Goal: Book appointment/travel/reservation

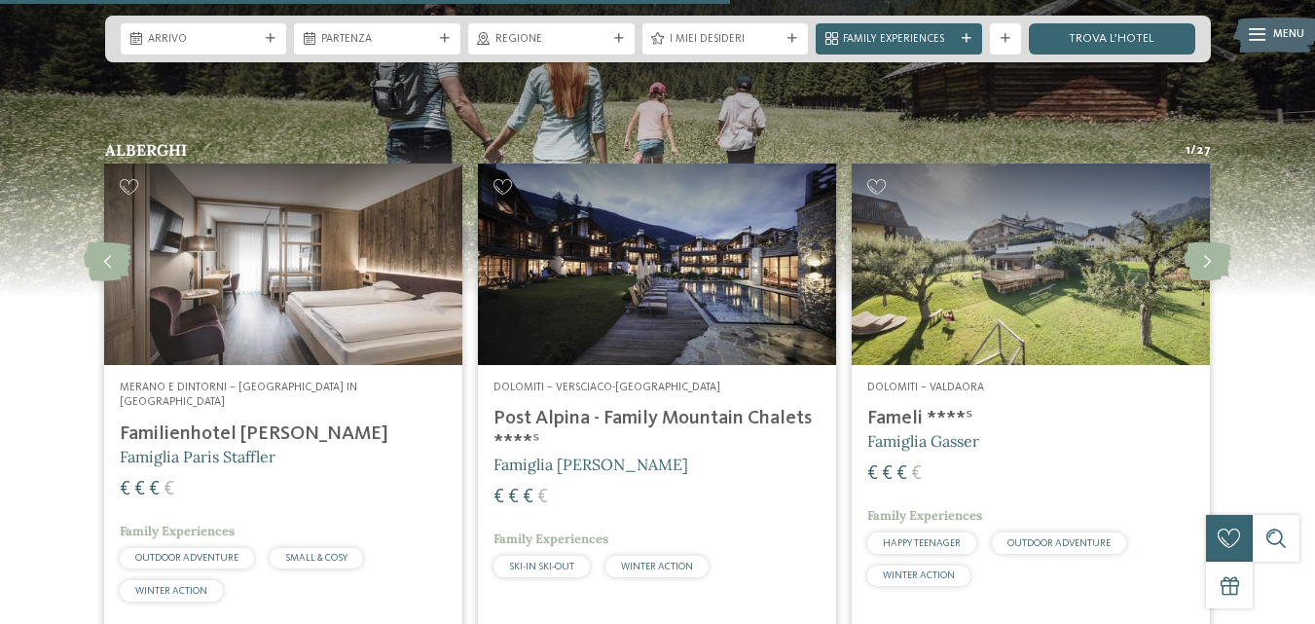
scroll to position [3992, 0]
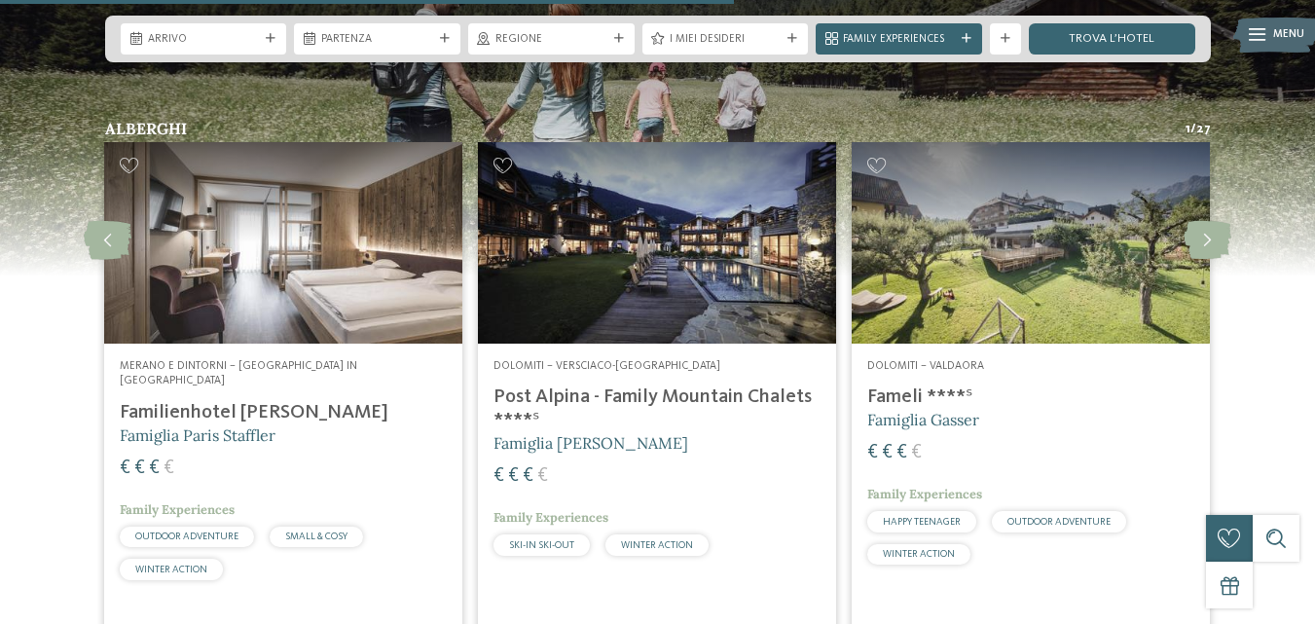
click at [206, 401] on h4 "Familienhotel [PERSON_NAME]" at bounding box center [283, 412] width 327 height 23
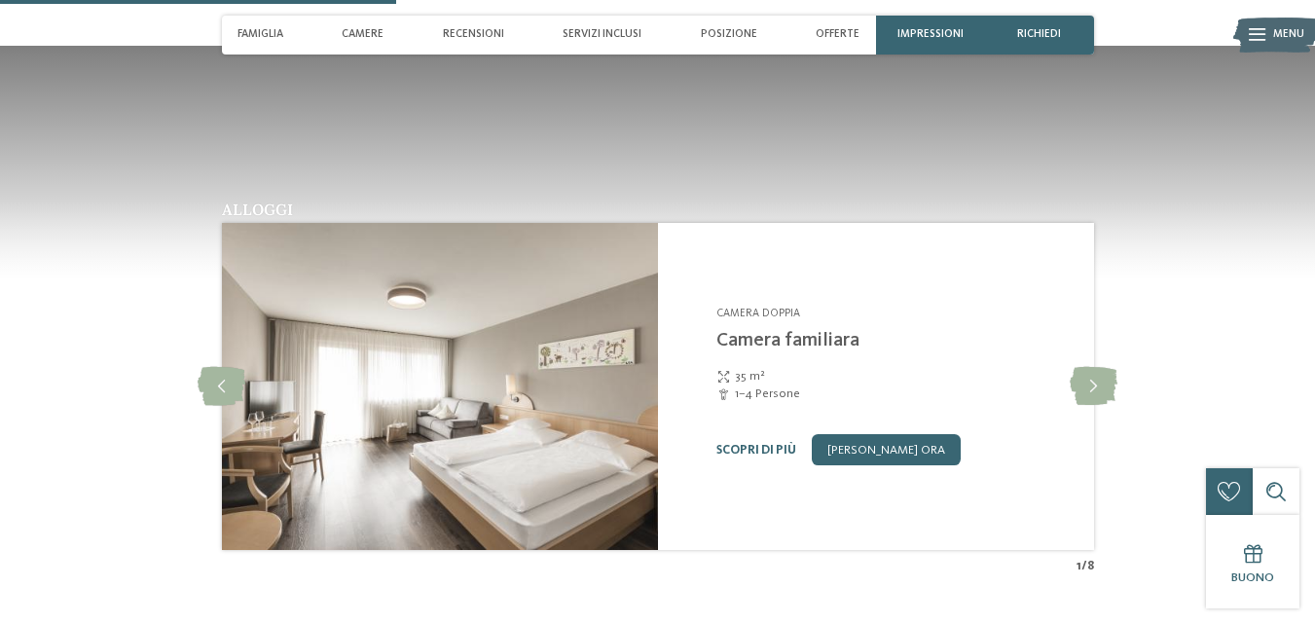
scroll to position [1558, 0]
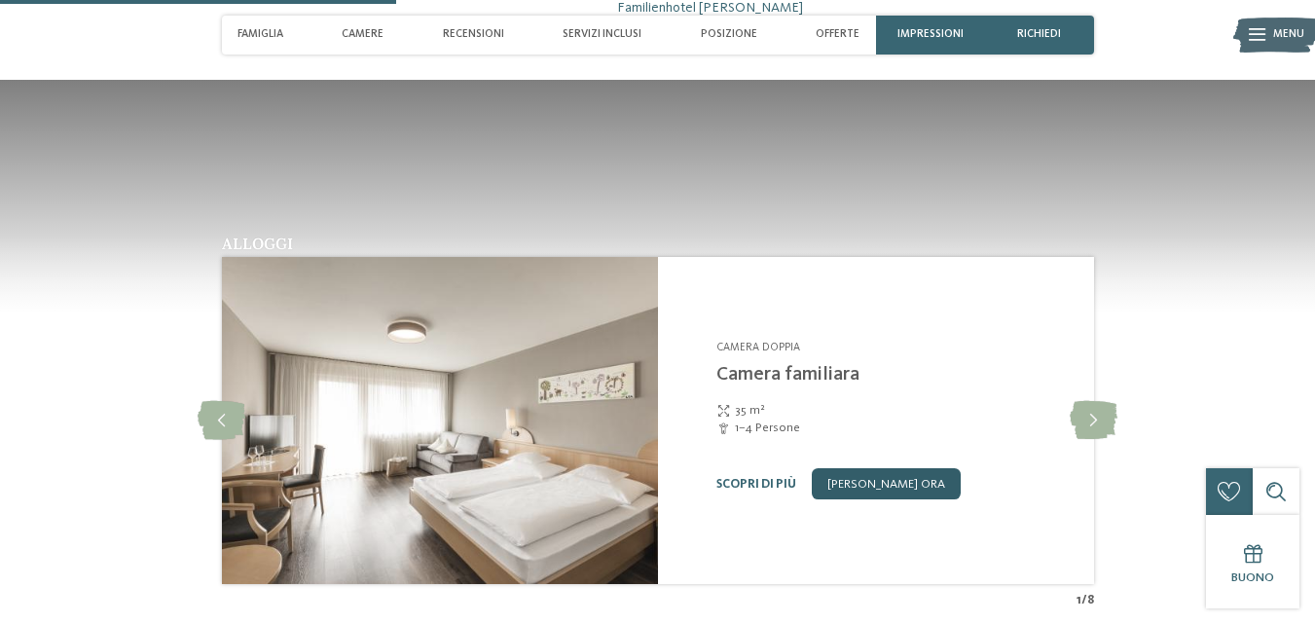
click at [840, 468] on link "[PERSON_NAME] ora" at bounding box center [886, 483] width 149 height 31
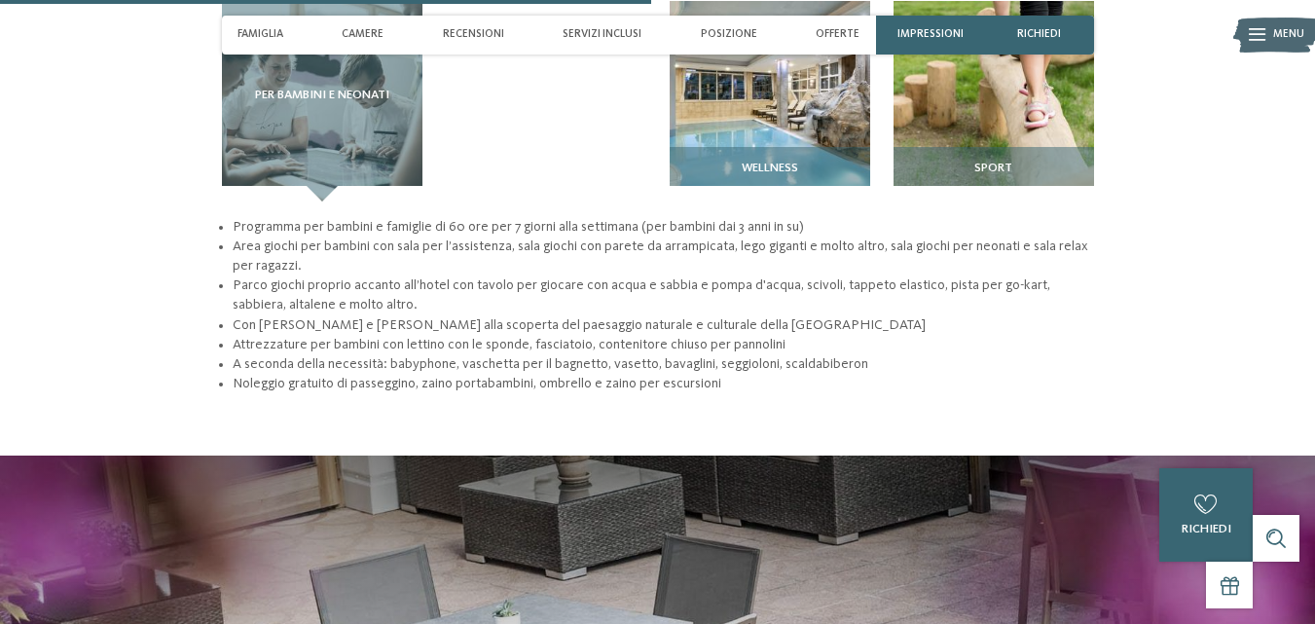
scroll to position [2449, 0]
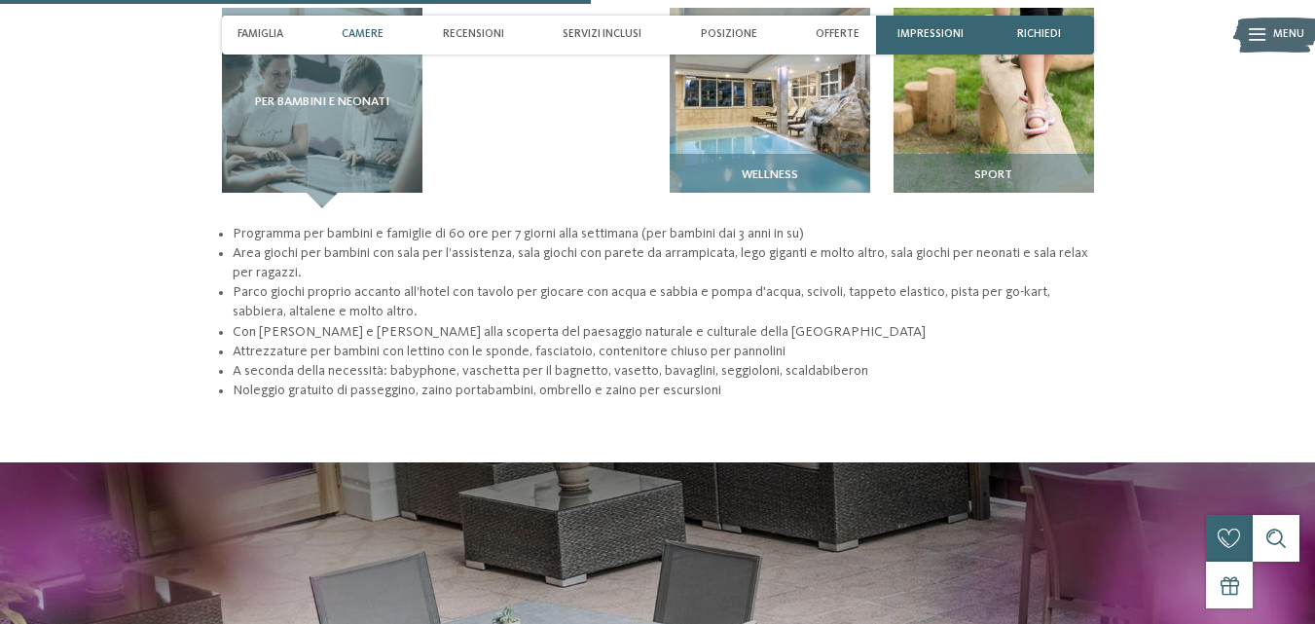
click at [350, 38] on span "Camere" at bounding box center [363, 34] width 42 height 13
click at [486, 35] on span "Recensioni" at bounding box center [473, 34] width 61 height 13
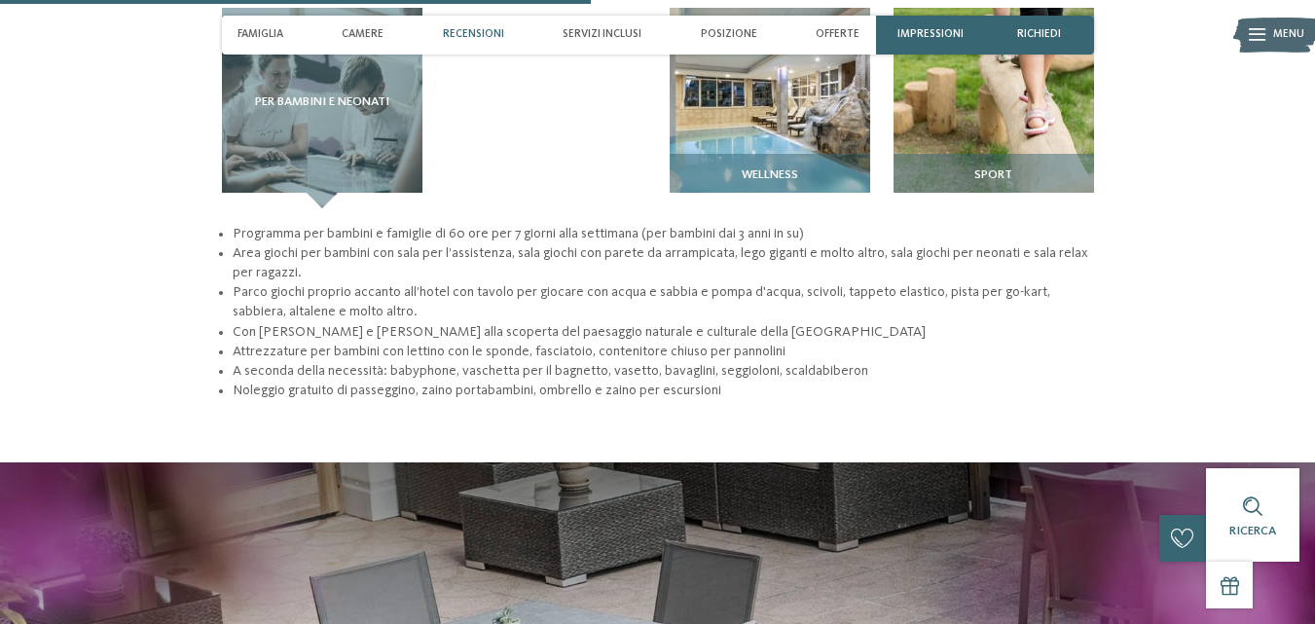
click at [484, 34] on span "Recensioni" at bounding box center [473, 34] width 61 height 13
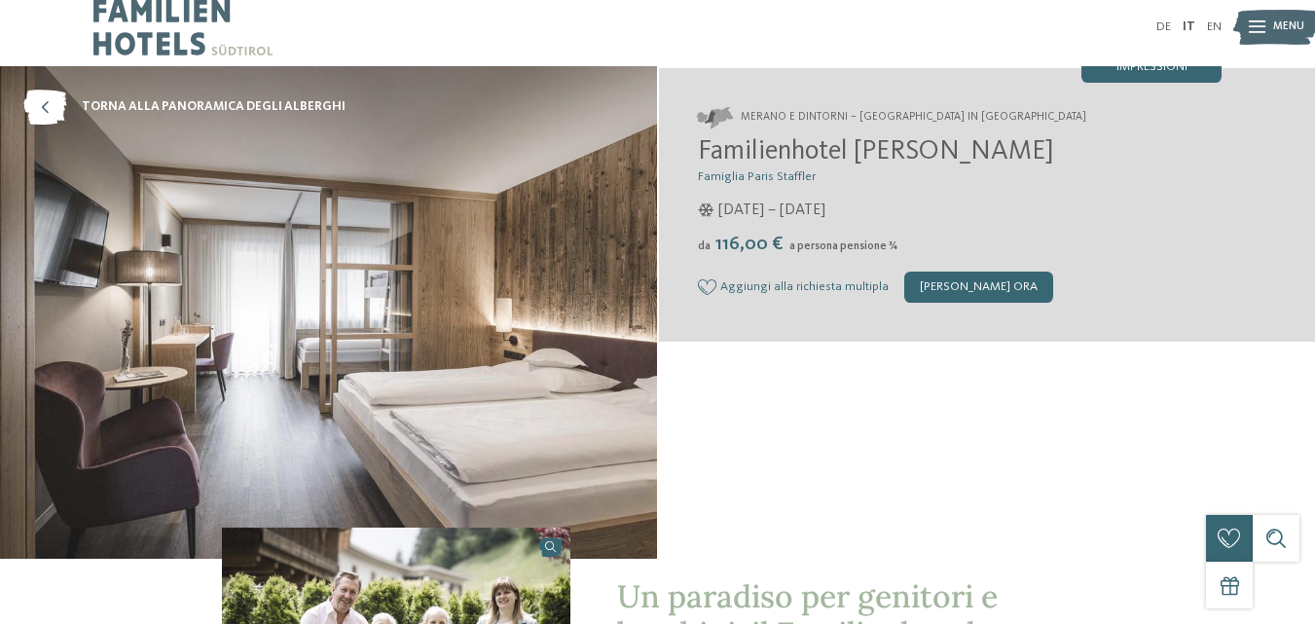
scroll to position [0, 0]
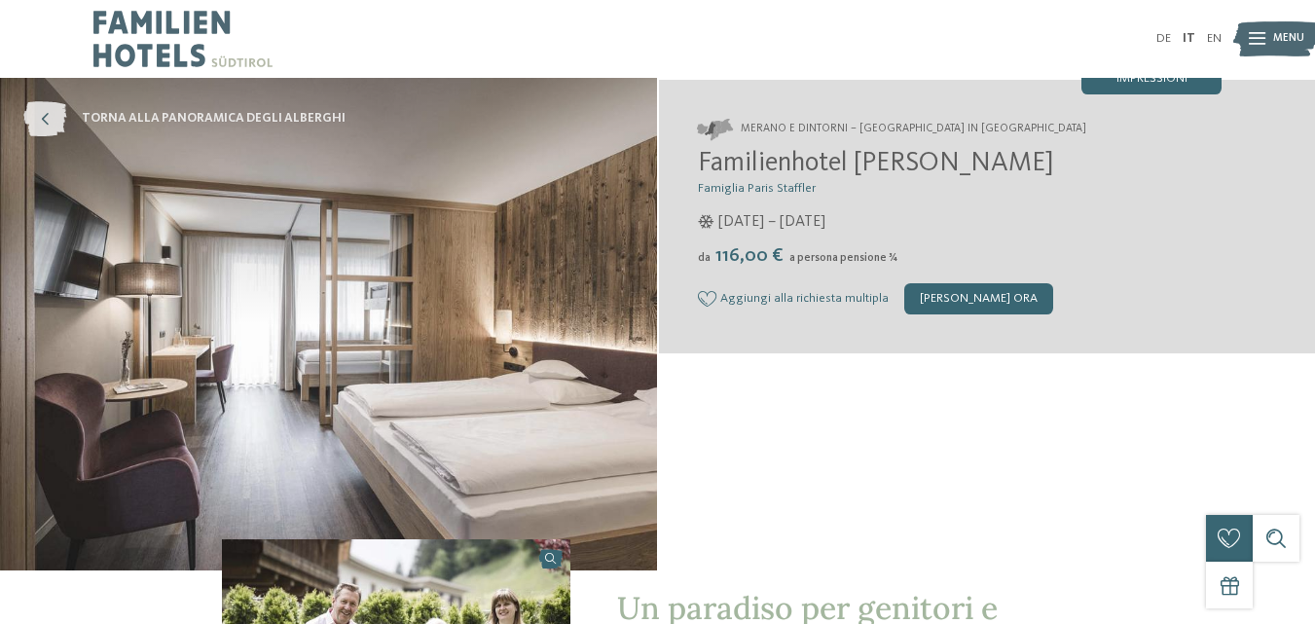
click at [55, 122] on icon at bounding box center [44, 118] width 43 height 35
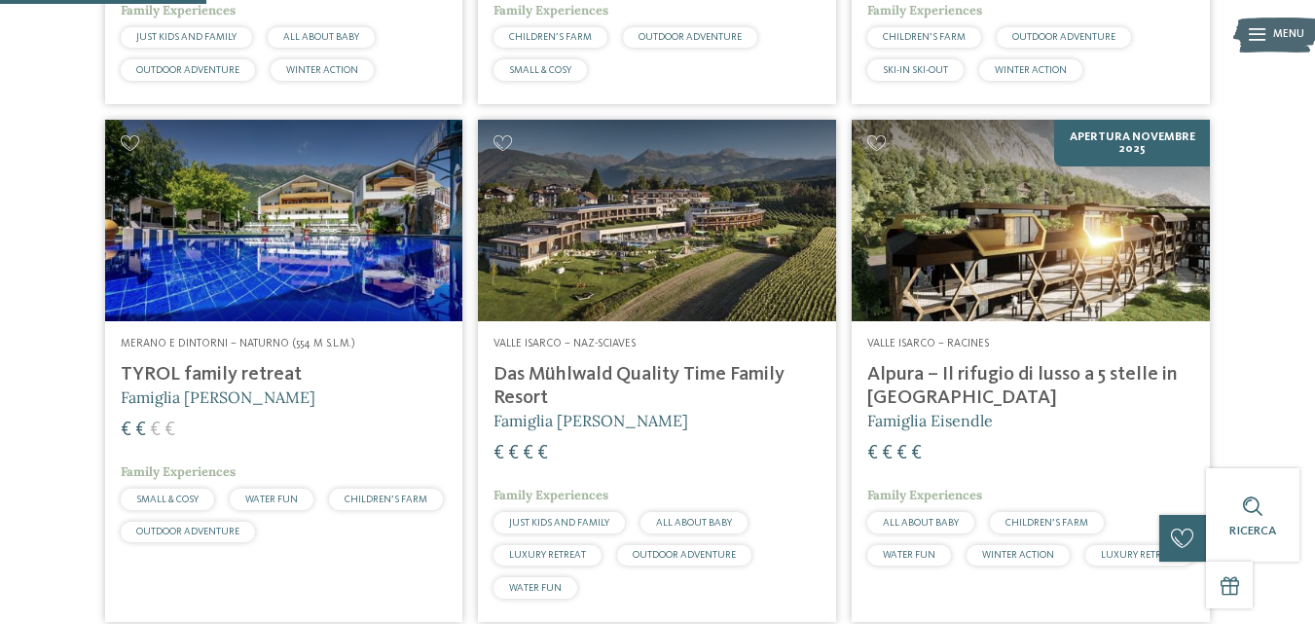
scroll to position [876, 0]
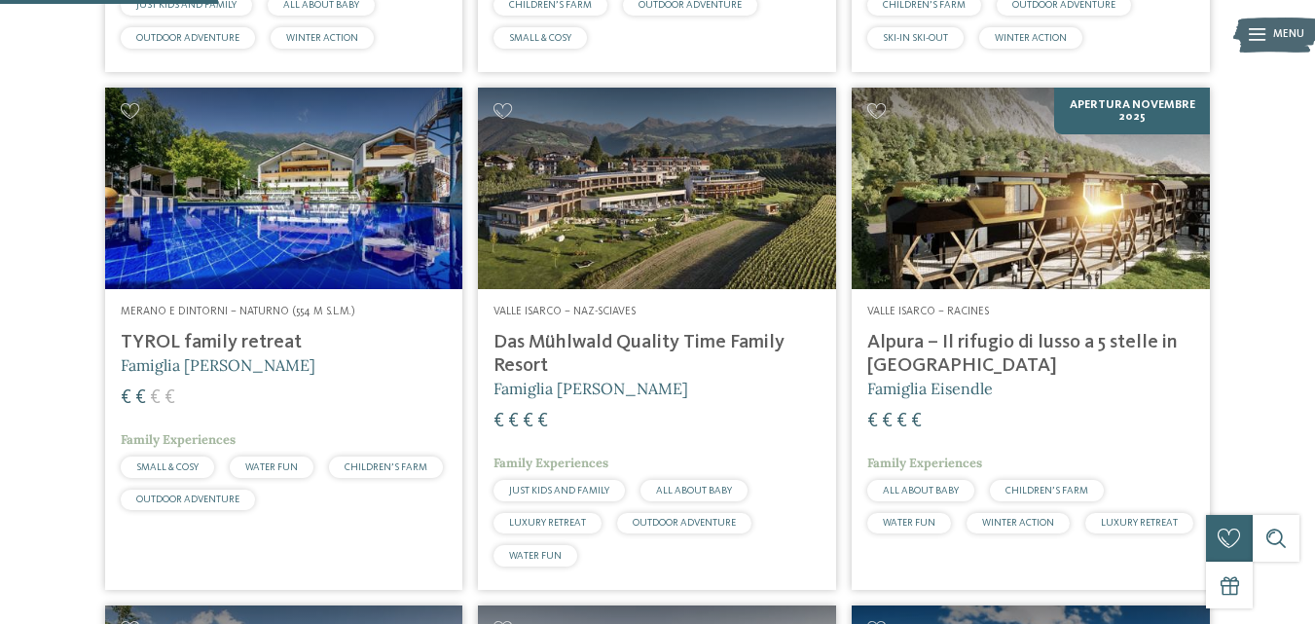
click at [276, 221] on img at bounding box center [284, 189] width 358 height 202
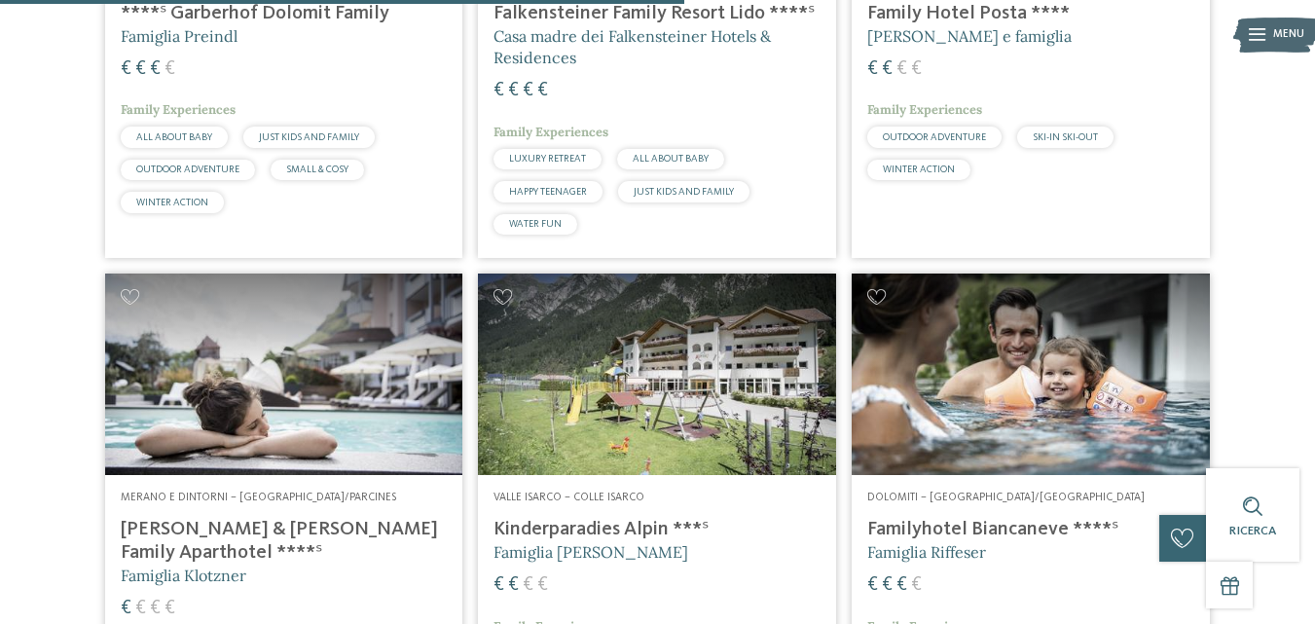
scroll to position [2823, 0]
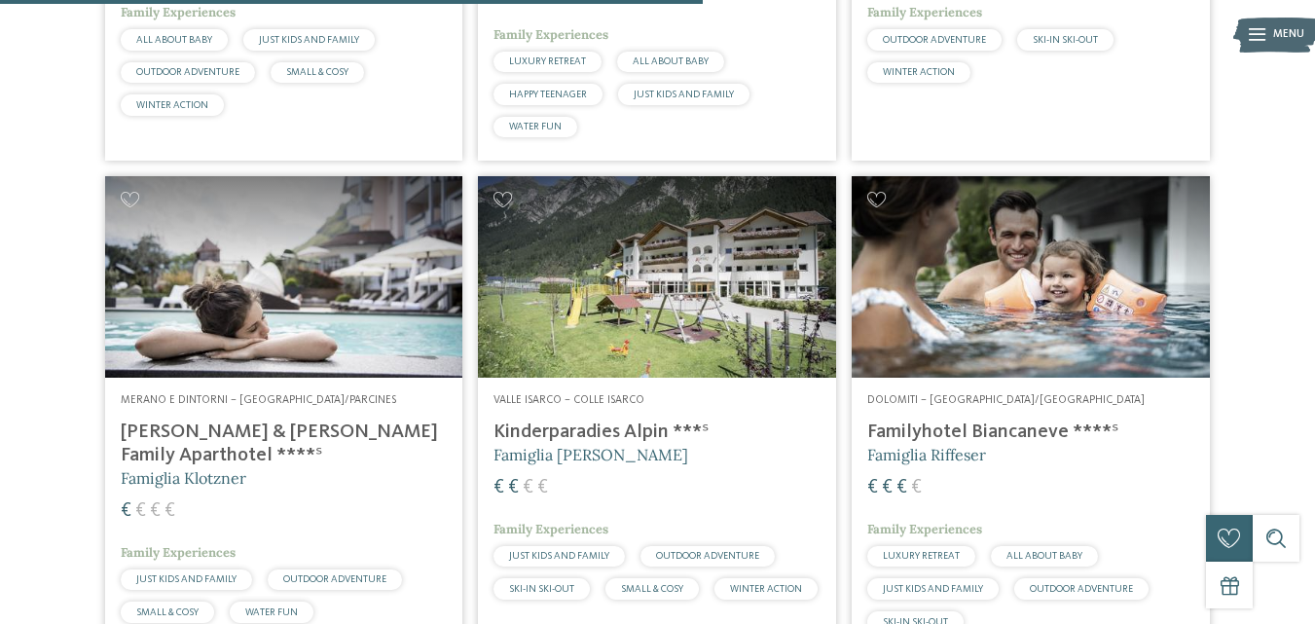
click at [236, 422] on h4 "Heidi & Edith Family Aparthotel ****ˢ" at bounding box center [284, 444] width 327 height 47
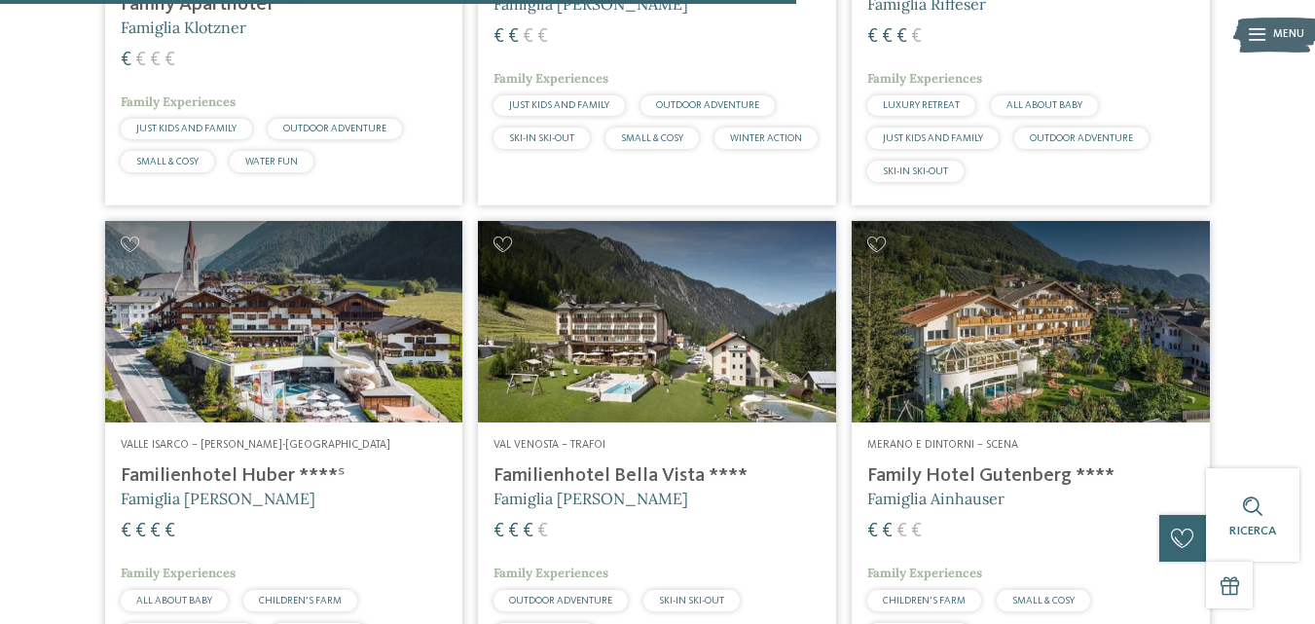
scroll to position [3310, 0]
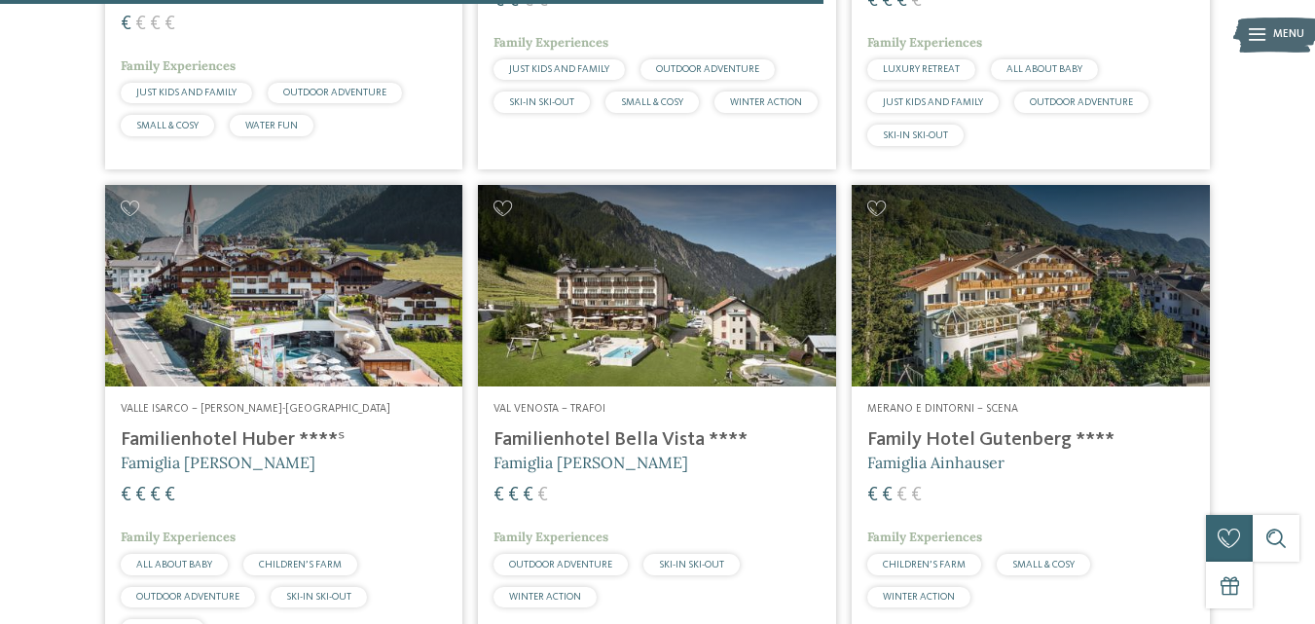
click at [290, 329] on img at bounding box center [284, 286] width 358 height 202
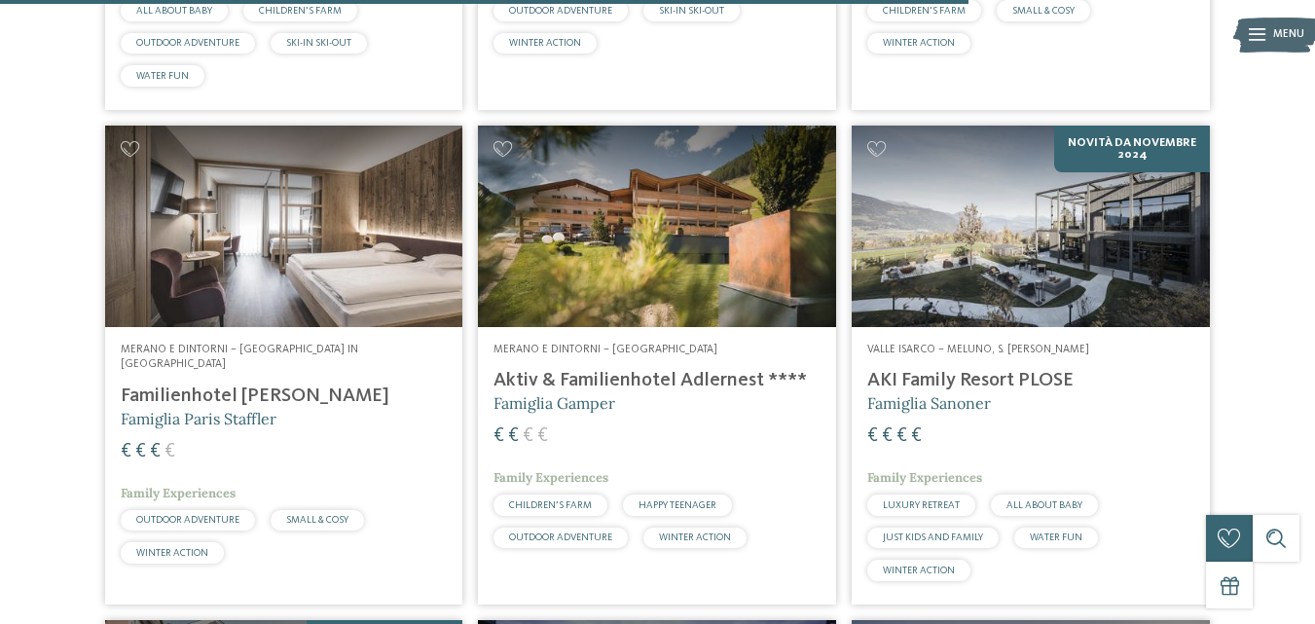
scroll to position [3894, 0]
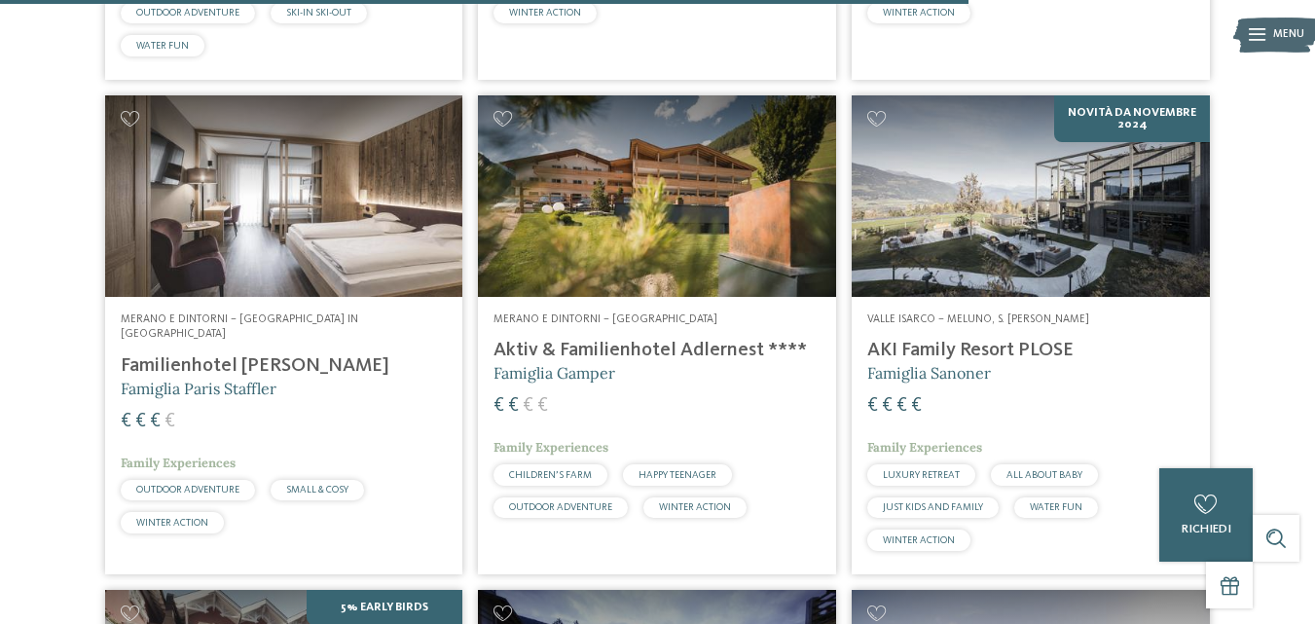
click at [657, 233] on img at bounding box center [657, 196] width 358 height 202
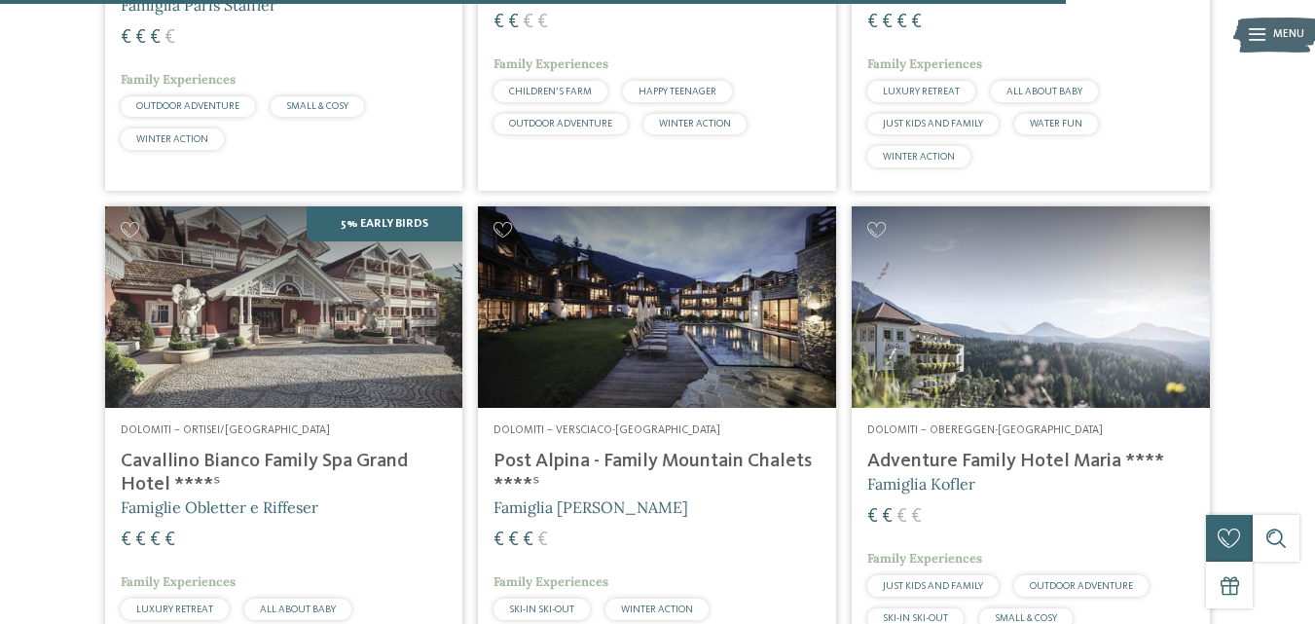
scroll to position [4284, 0]
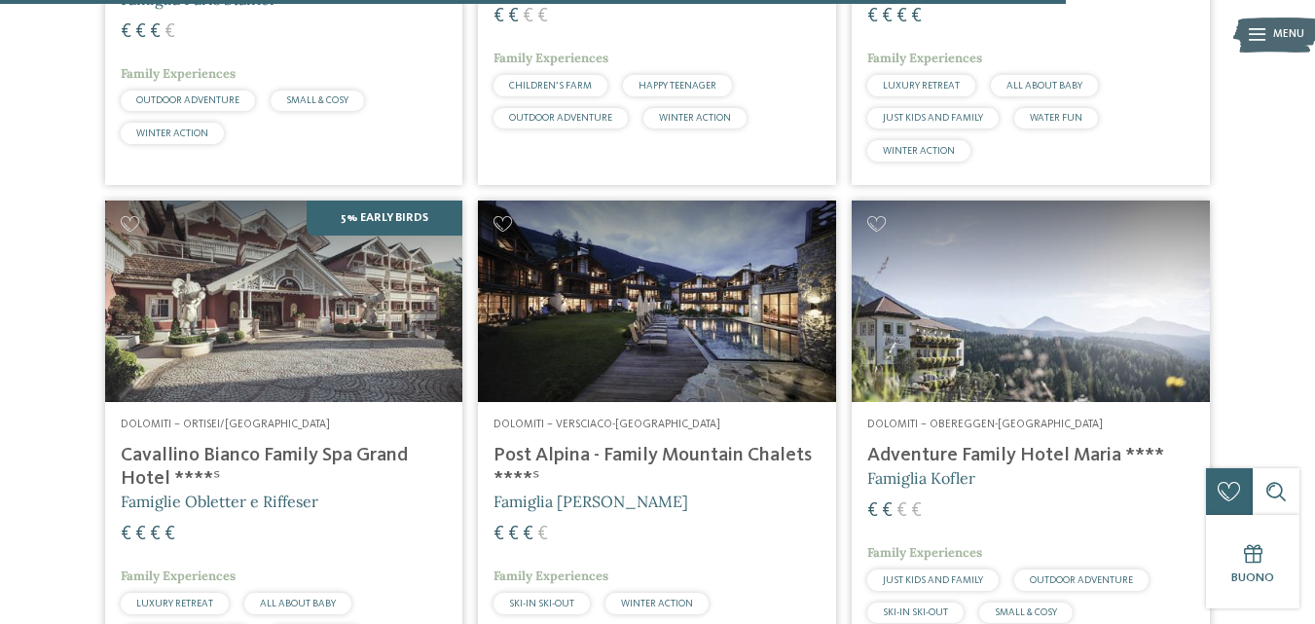
click at [684, 276] on img at bounding box center [657, 302] width 358 height 202
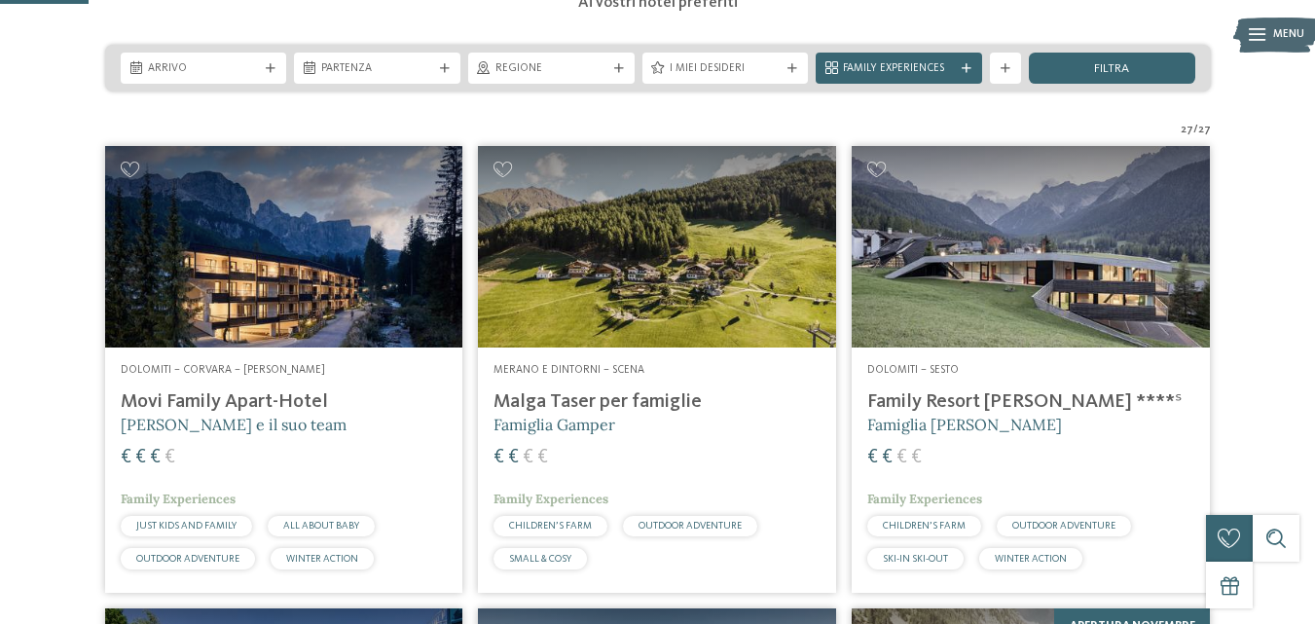
scroll to position [389, 0]
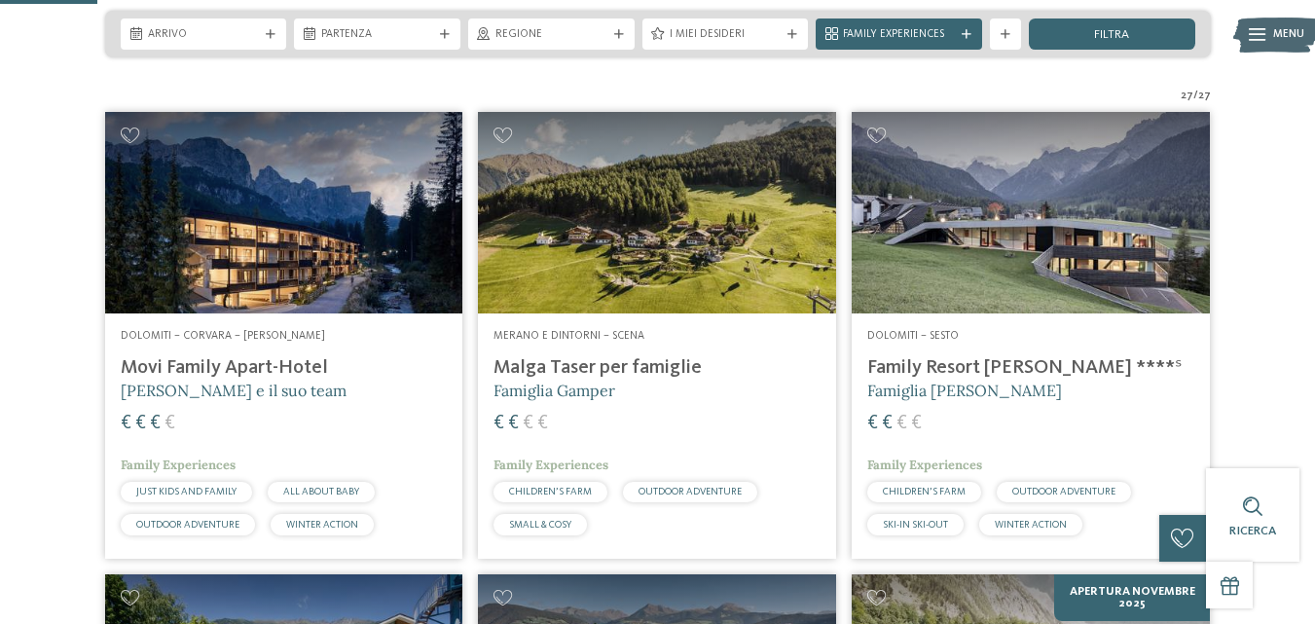
click at [263, 205] on img at bounding box center [284, 213] width 358 height 202
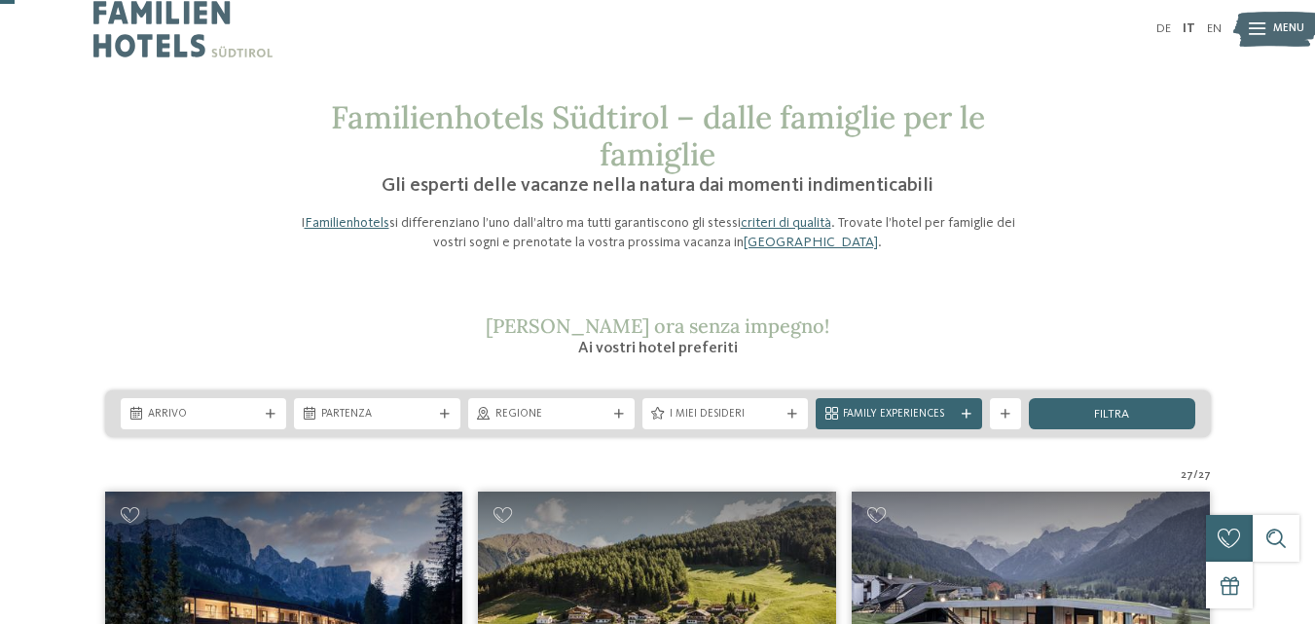
scroll to position [0, 0]
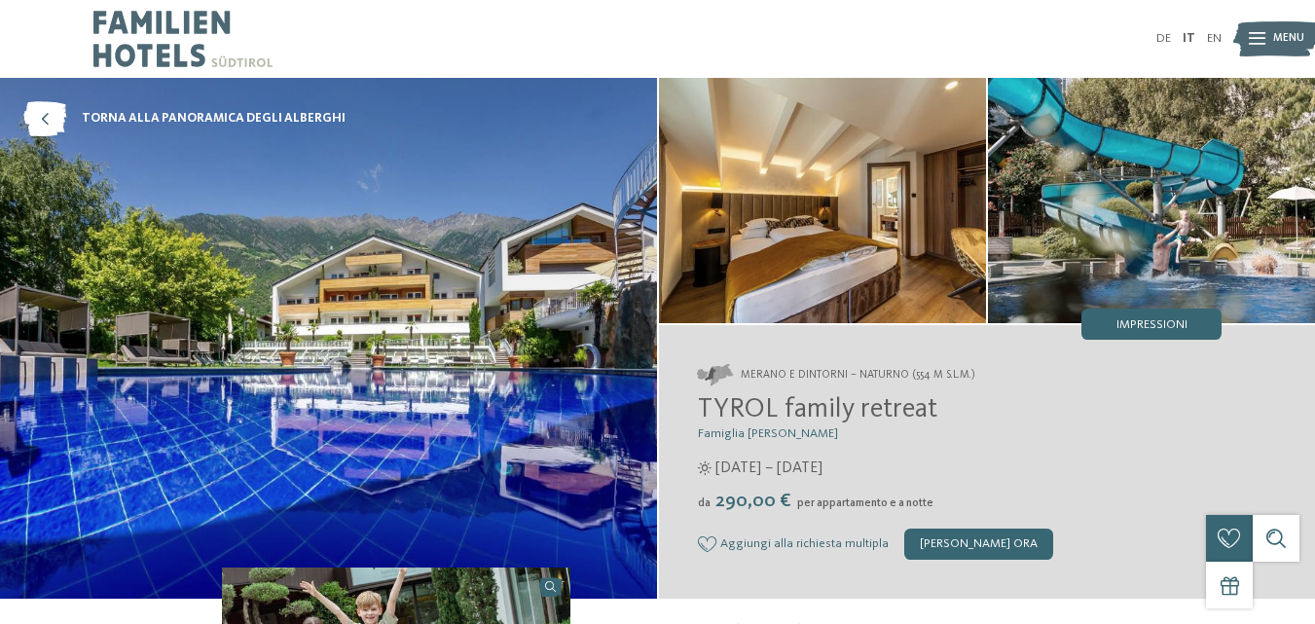
click at [805, 202] on img at bounding box center [822, 200] width 327 height 245
click at [1126, 329] on span "Impressioni" at bounding box center [1152, 325] width 71 height 13
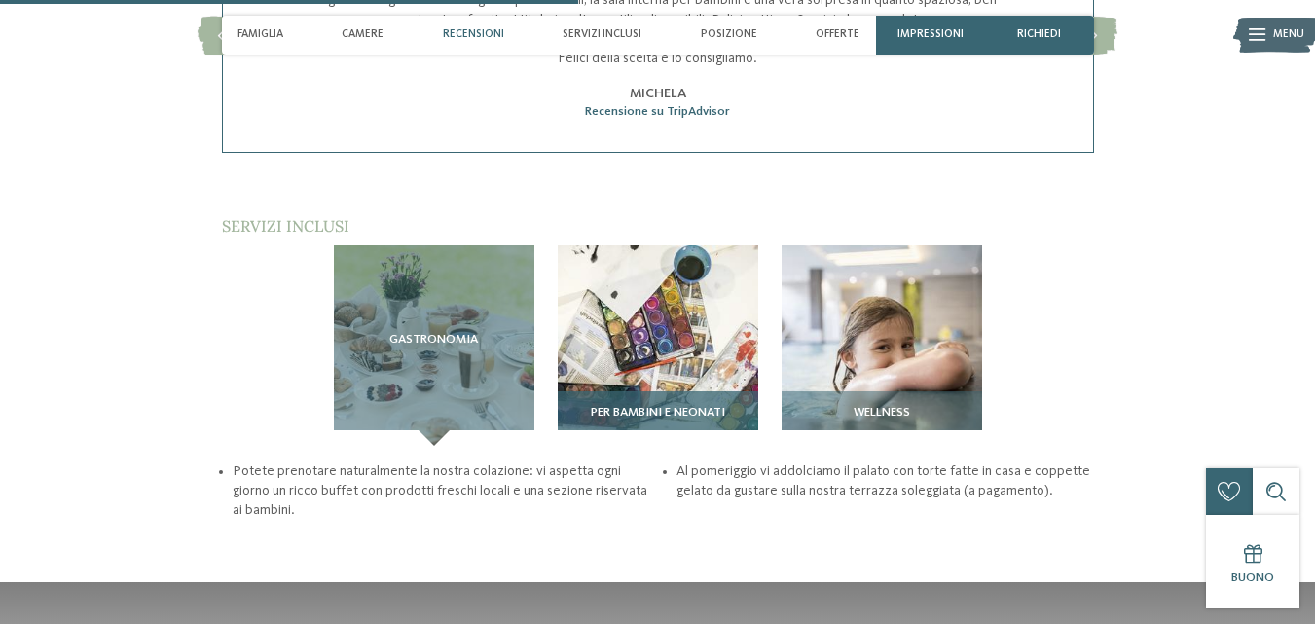
scroll to position [2239, 0]
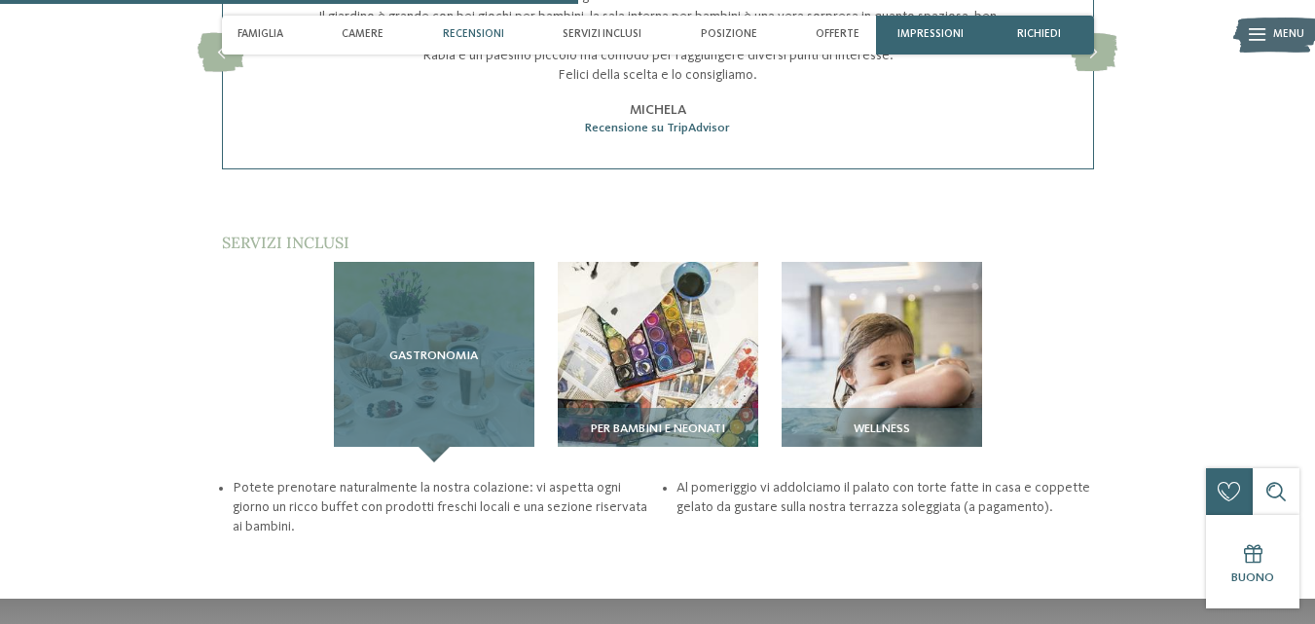
click at [484, 313] on div "Gastronomia" at bounding box center [434, 362] width 201 height 201
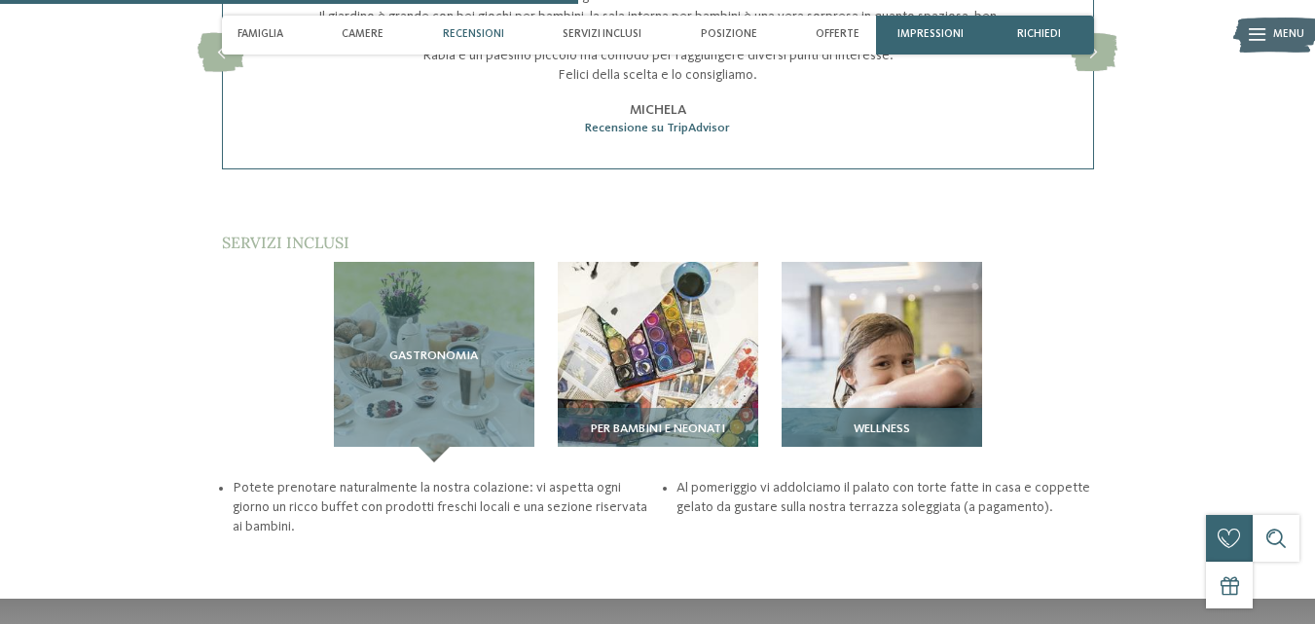
click at [860, 298] on img at bounding box center [882, 362] width 201 height 201
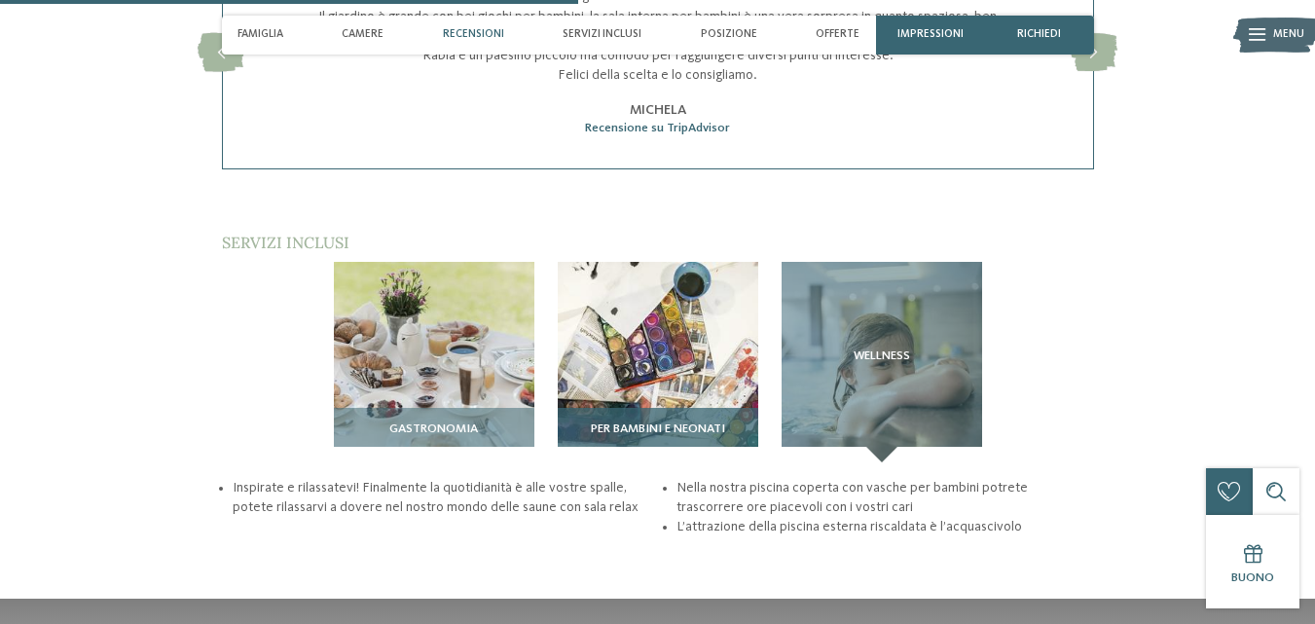
click at [703, 301] on img at bounding box center [658, 362] width 201 height 201
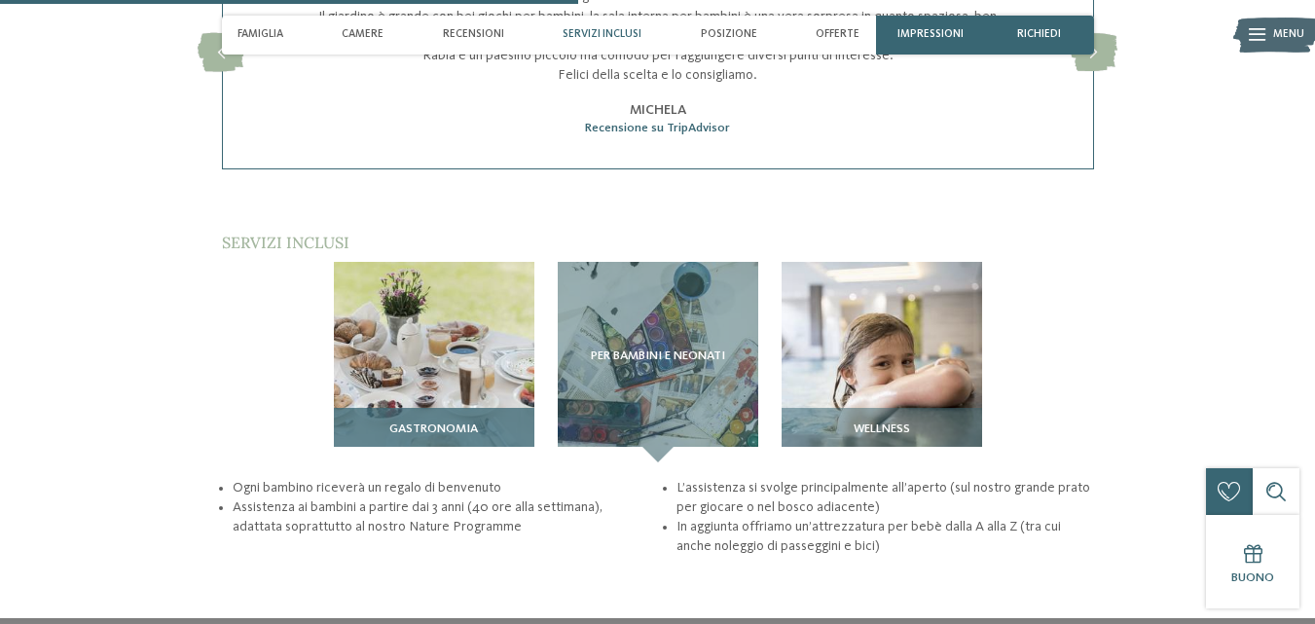
click at [422, 292] on img at bounding box center [434, 362] width 201 height 201
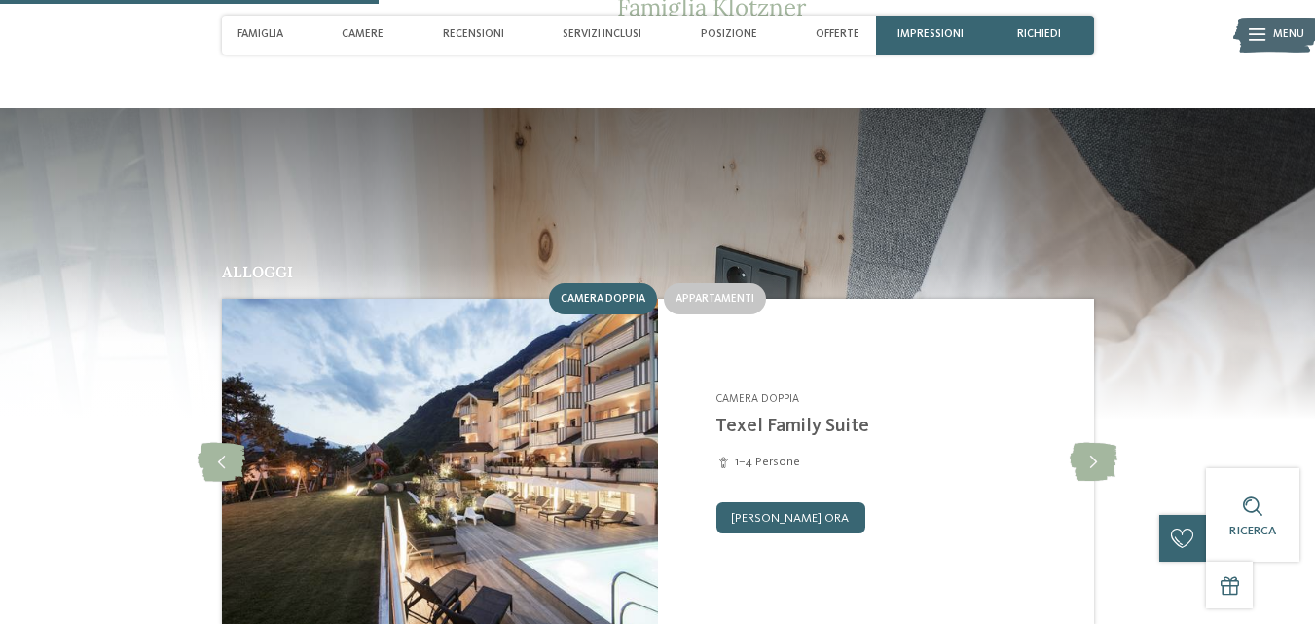
scroll to position [1558, 0]
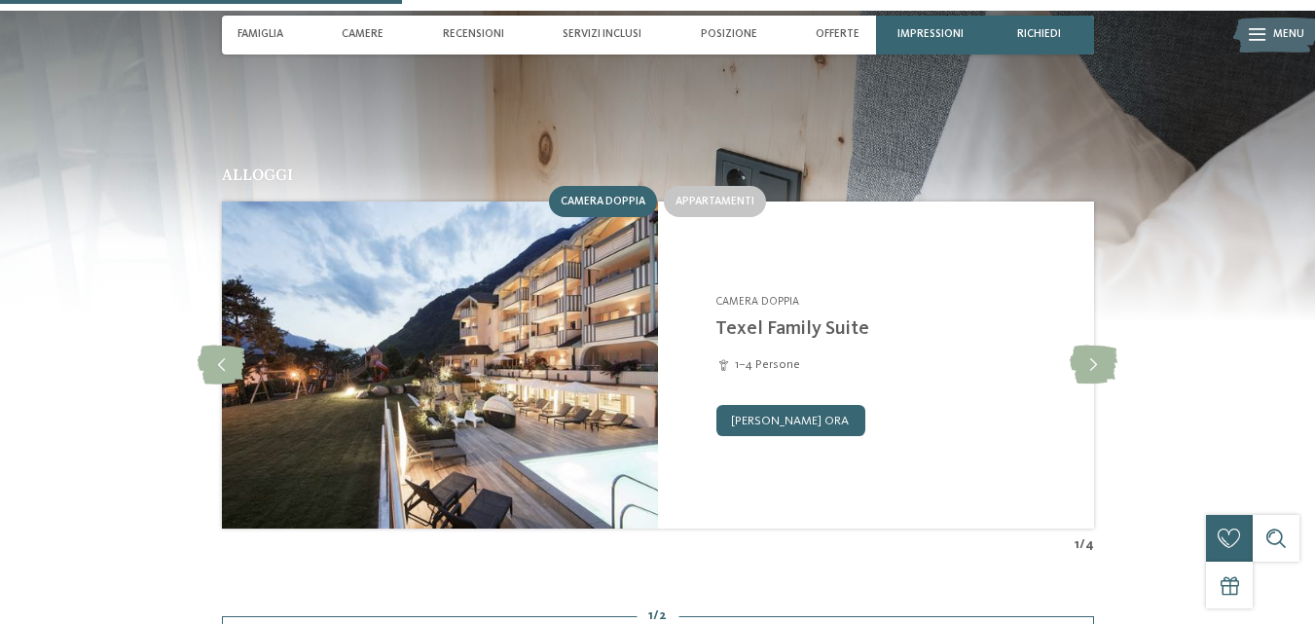
click at [541, 361] on img at bounding box center [439, 365] width 436 height 327
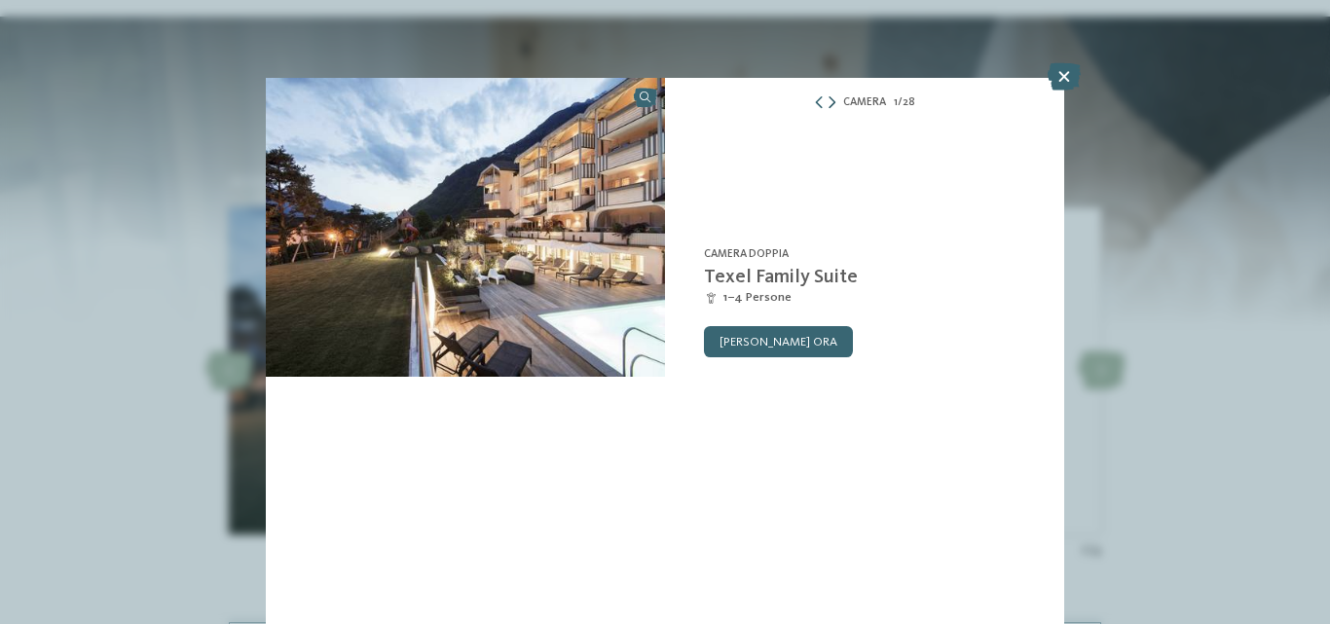
click at [835, 100] on icon at bounding box center [831, 103] width 7 height 13
click at [834, 100] on icon at bounding box center [831, 103] width 7 height 13
click at [836, 100] on div "Camera 4 / 28" at bounding box center [864, 102] width 399 height 19
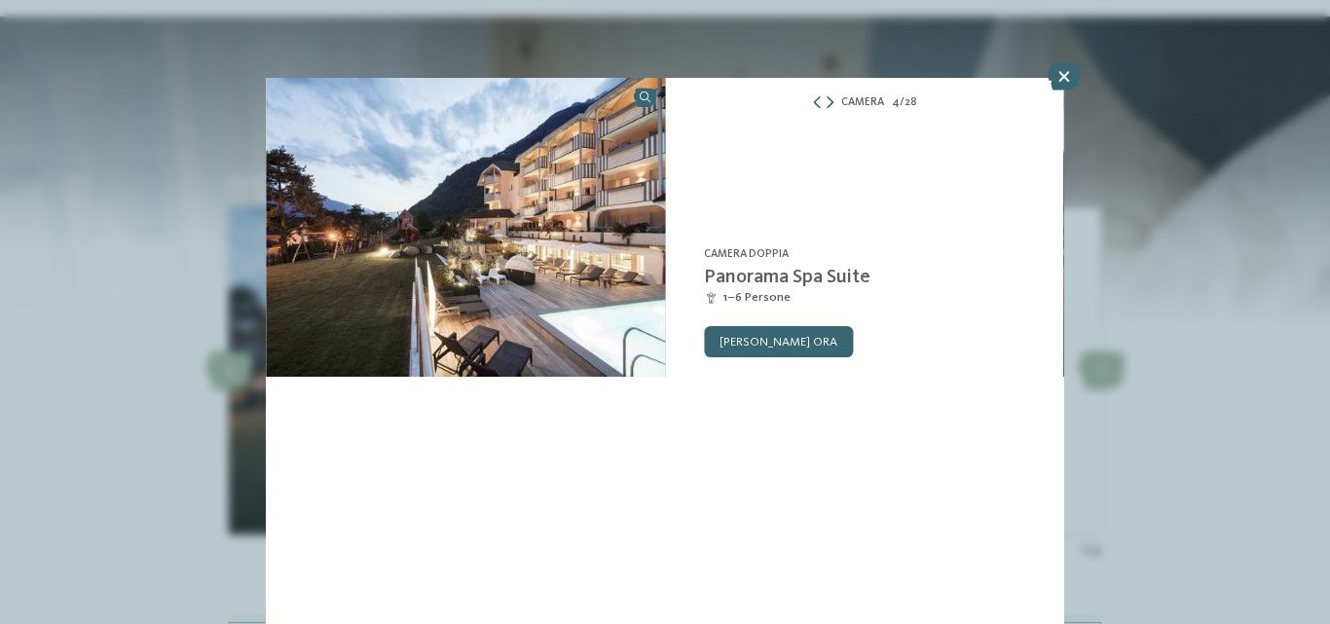
click at [836, 100] on div "Camera 4 / 28" at bounding box center [864, 102] width 399 height 19
click at [831, 100] on icon at bounding box center [830, 103] width 7 height 13
click at [1064, 73] on icon at bounding box center [1064, 76] width 33 height 27
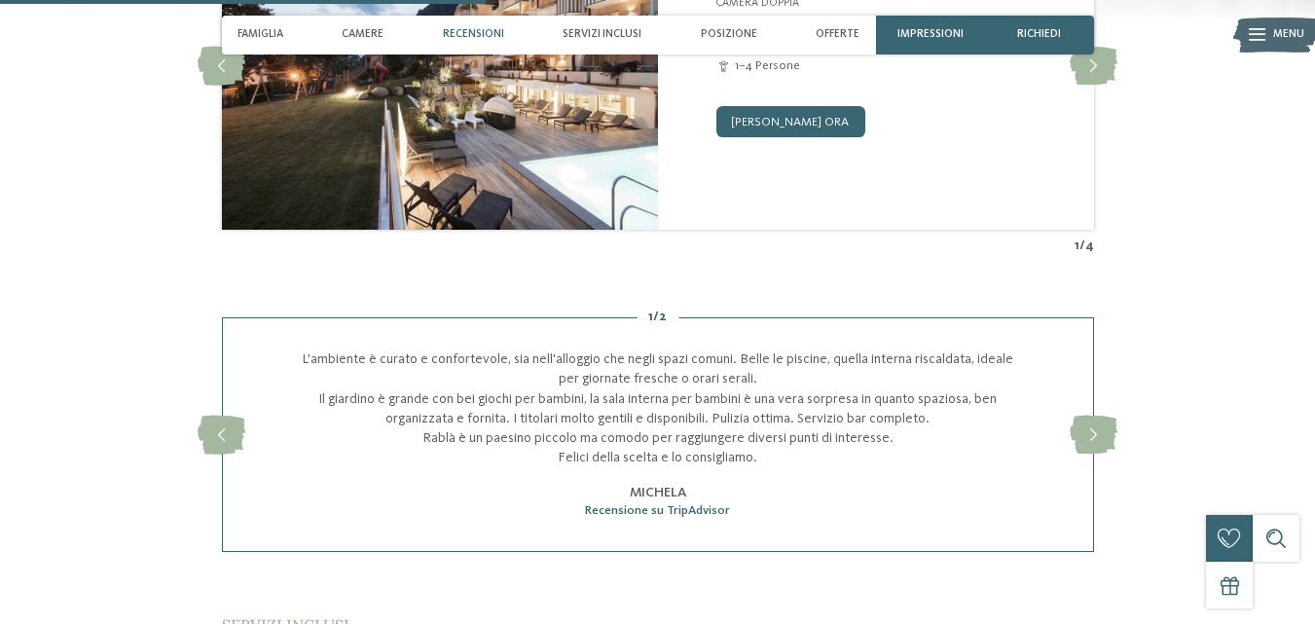
scroll to position [1947, 0]
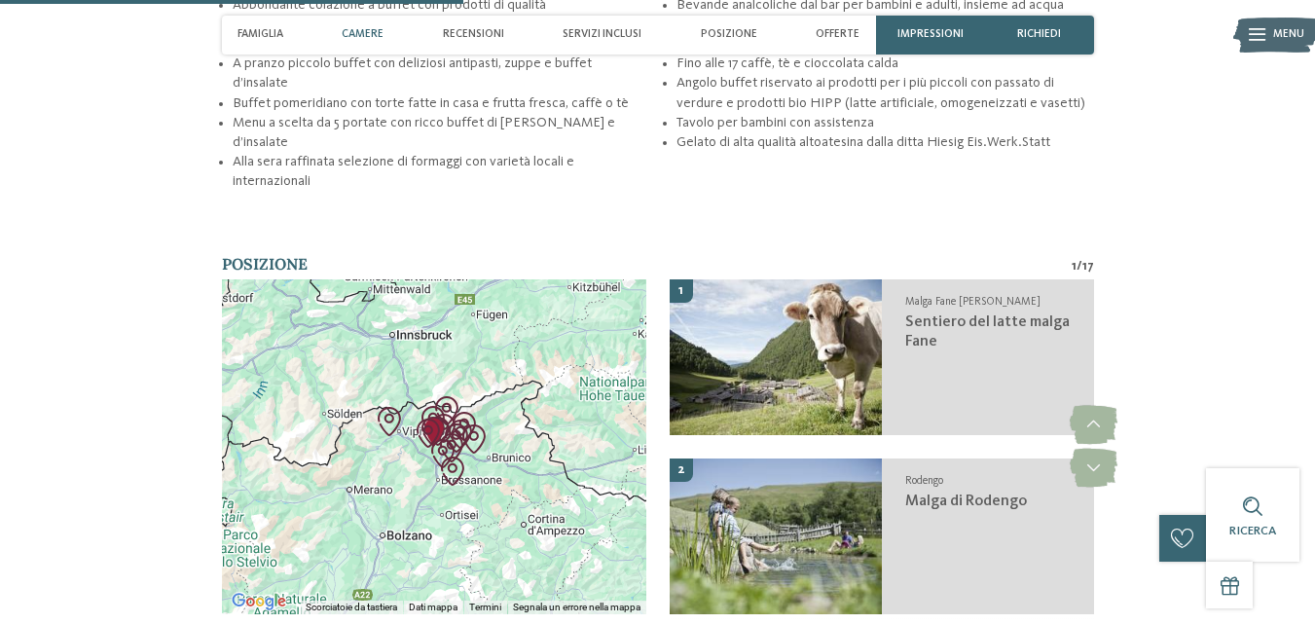
scroll to position [2026, 0]
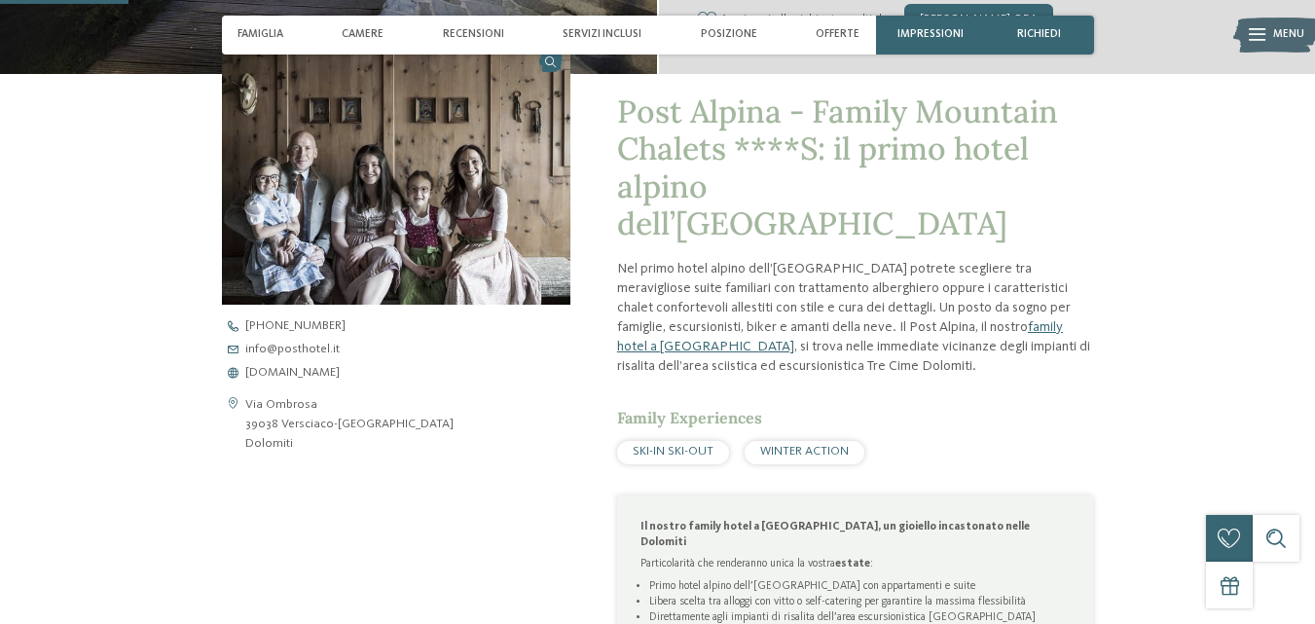
scroll to position [487, 0]
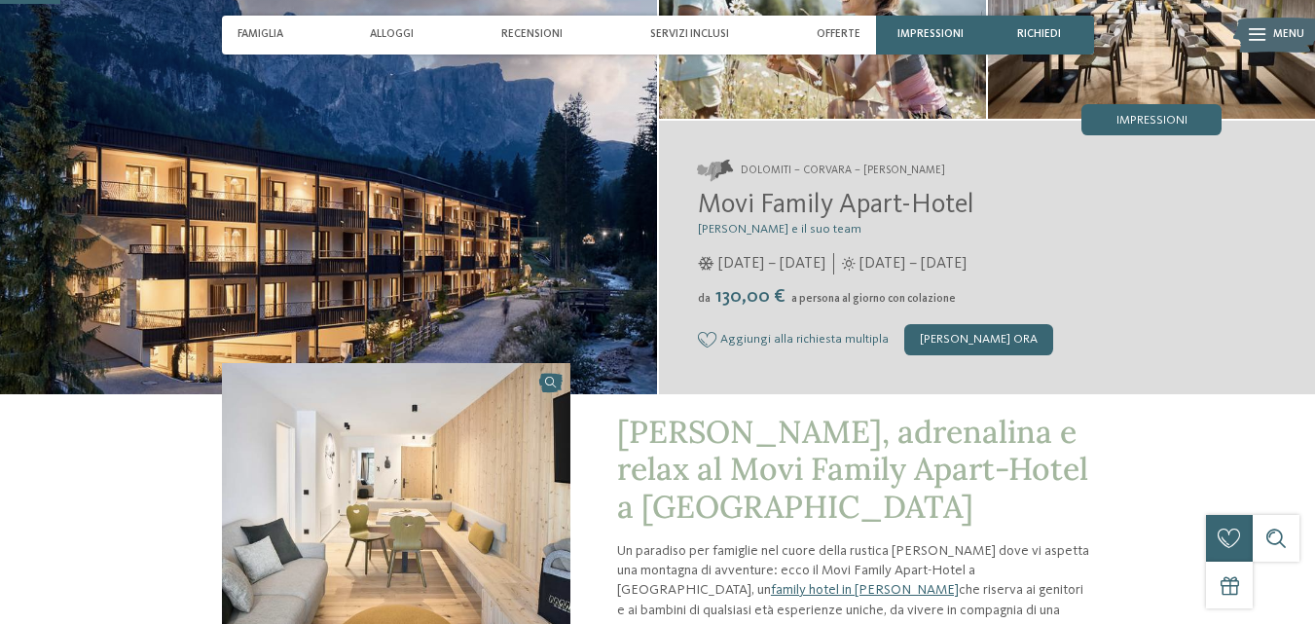
scroll to position [292, 0]
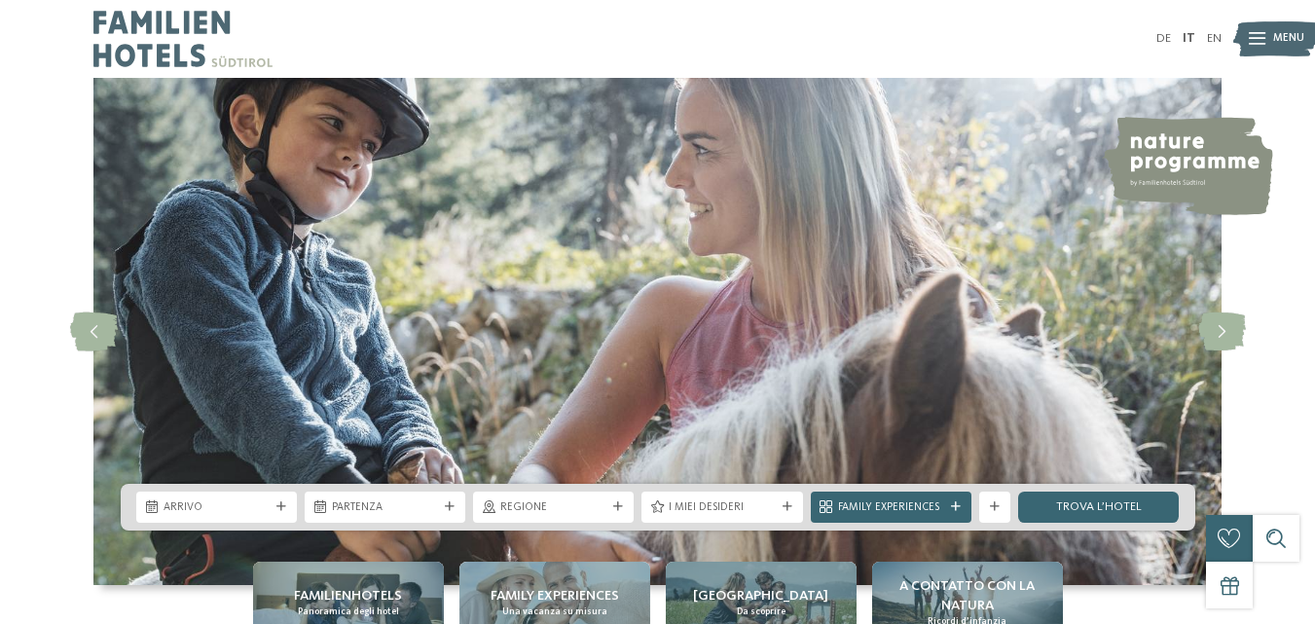
click at [115, 37] on img at bounding box center [182, 39] width 179 height 78
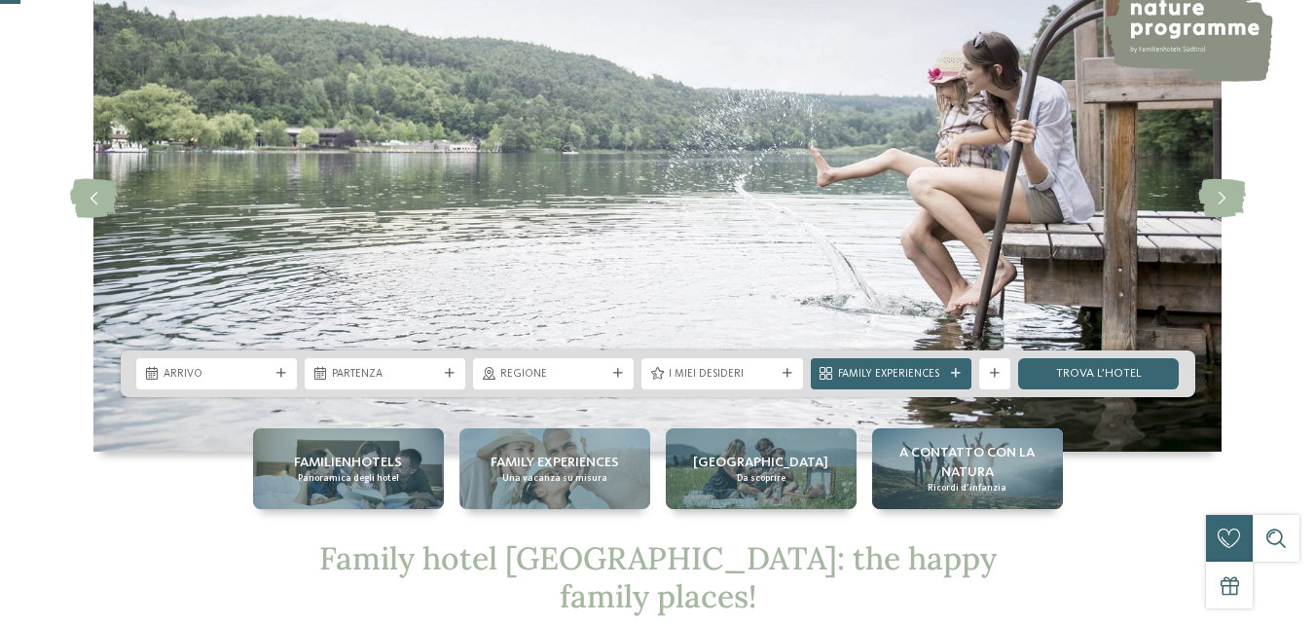
scroll to position [195, 0]
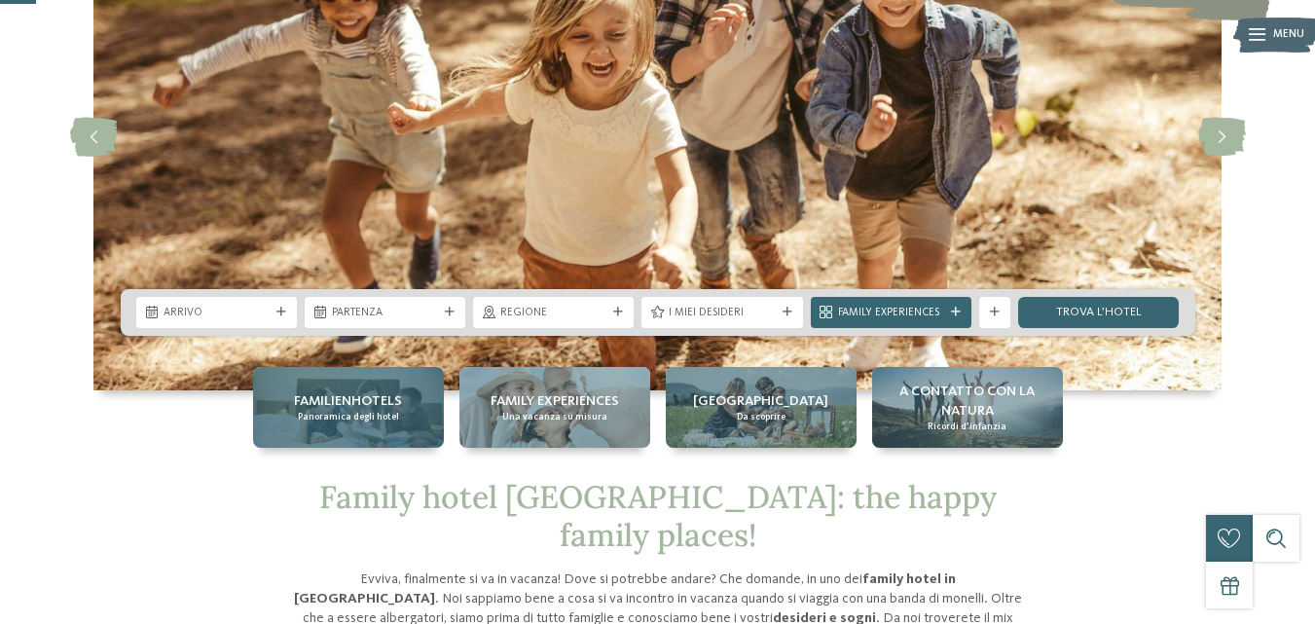
click at [333, 402] on span "Familienhotels" at bounding box center [348, 400] width 108 height 19
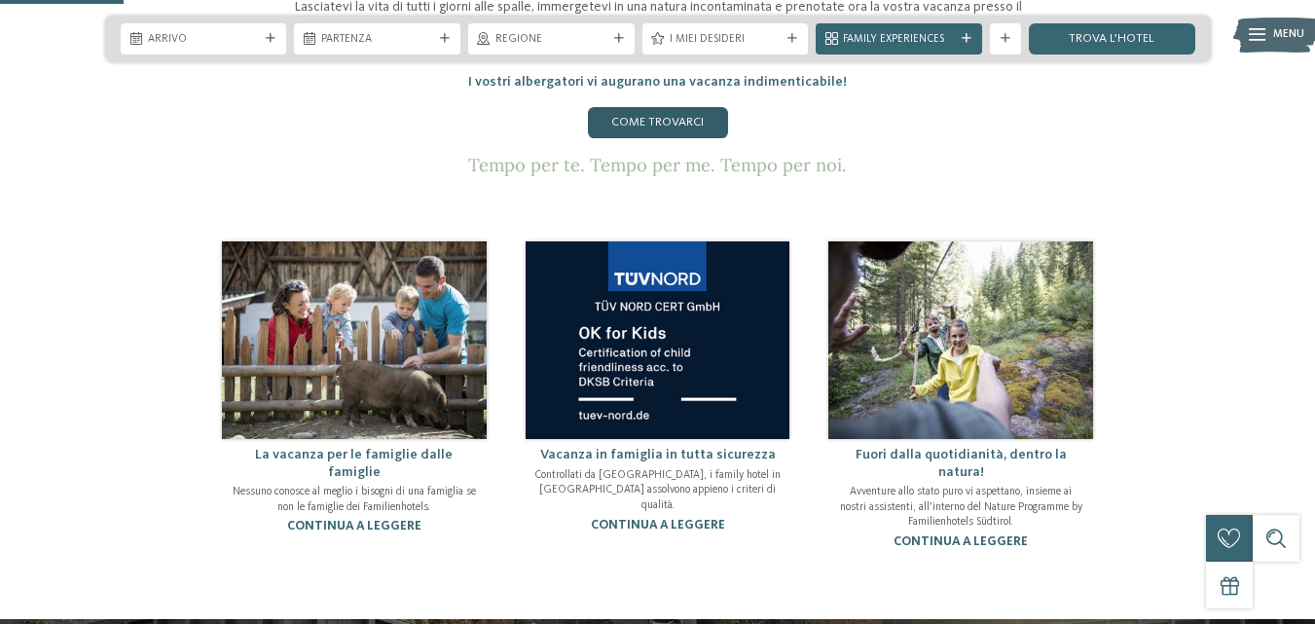
scroll to position [974, 0]
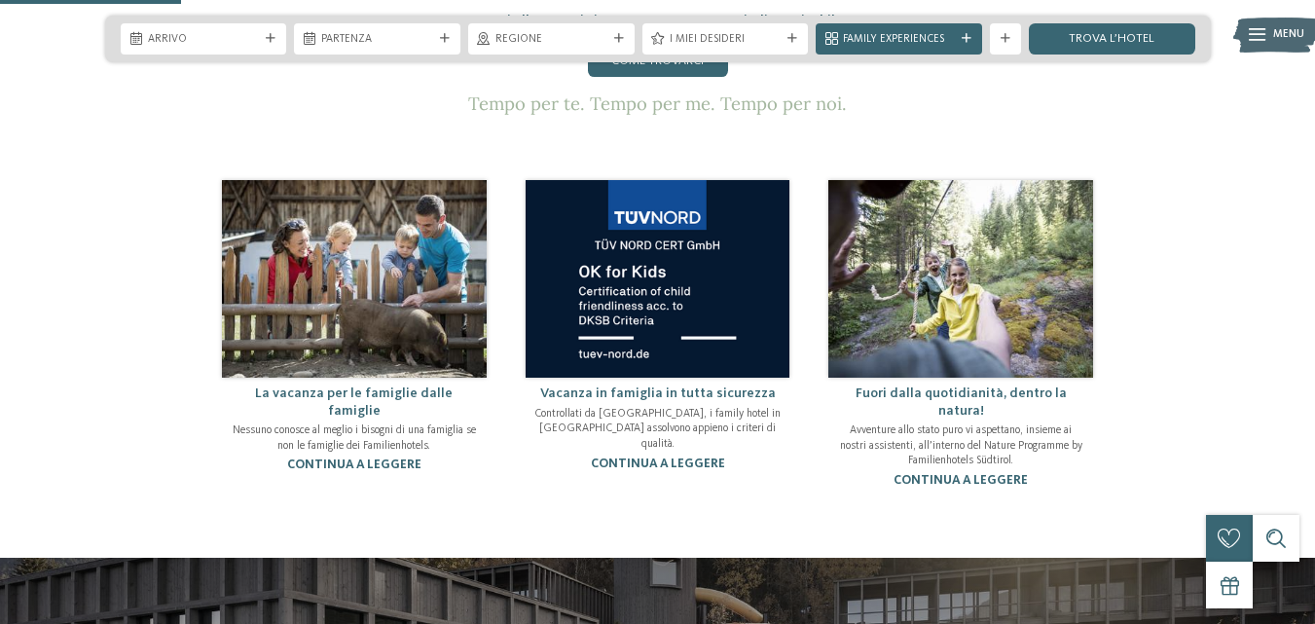
click at [328, 228] on img at bounding box center [354, 279] width 265 height 198
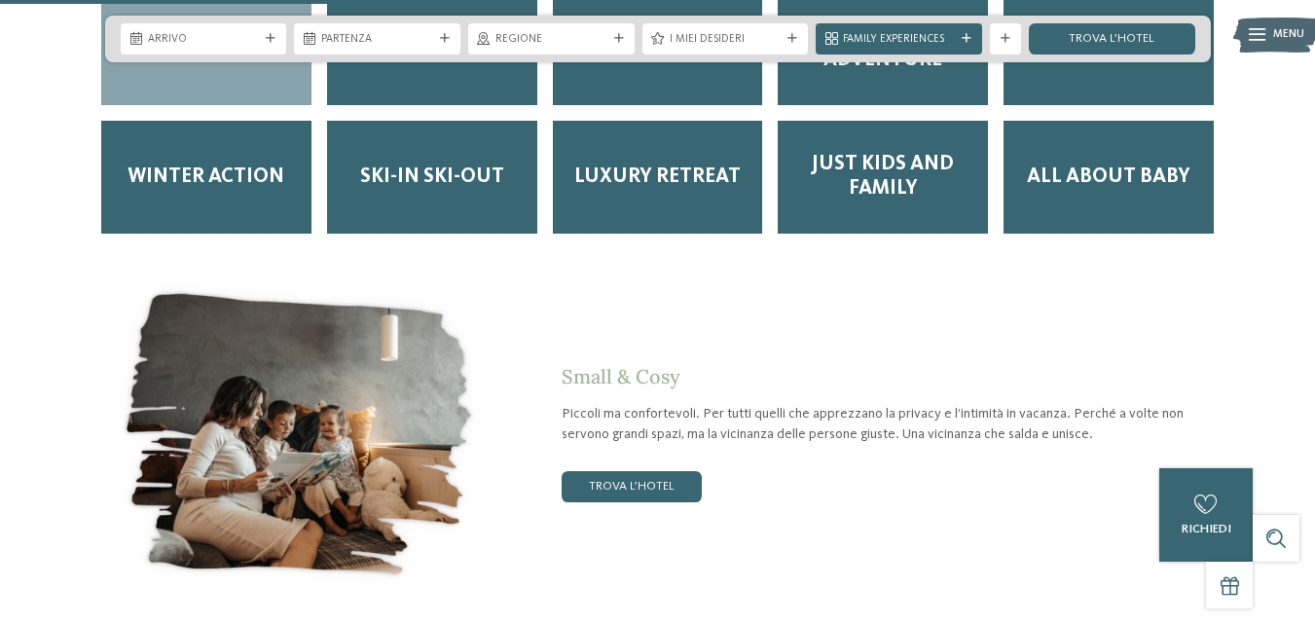
scroll to position [2921, 0]
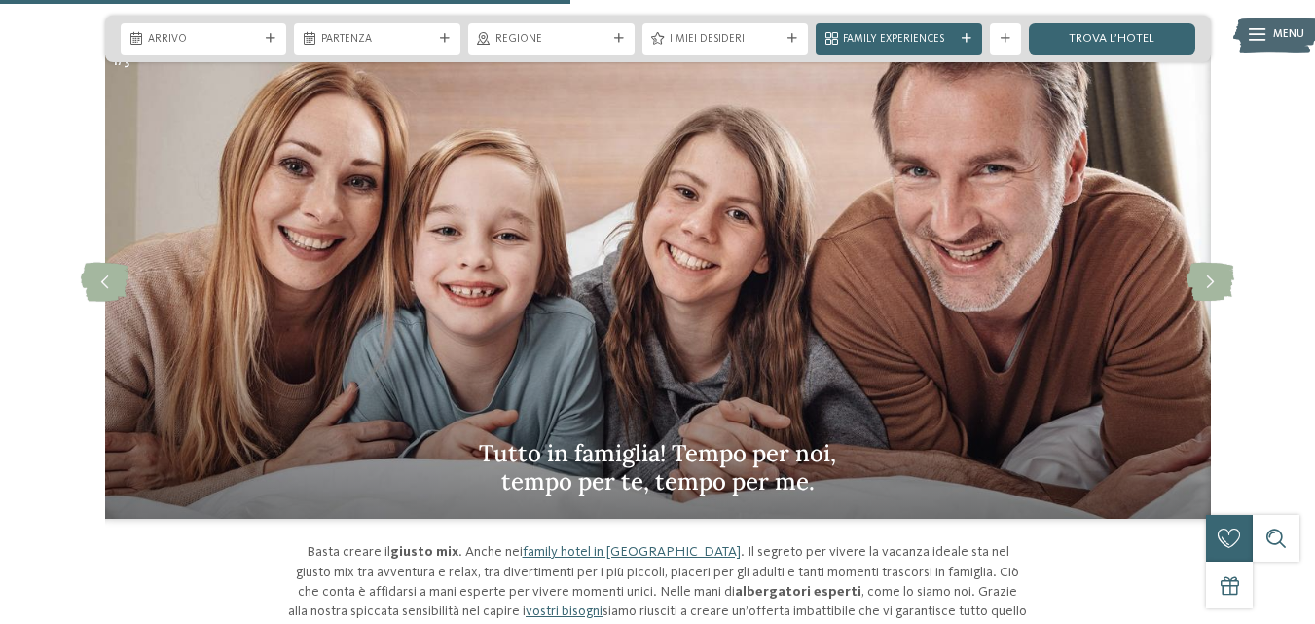
scroll to position [1168, 0]
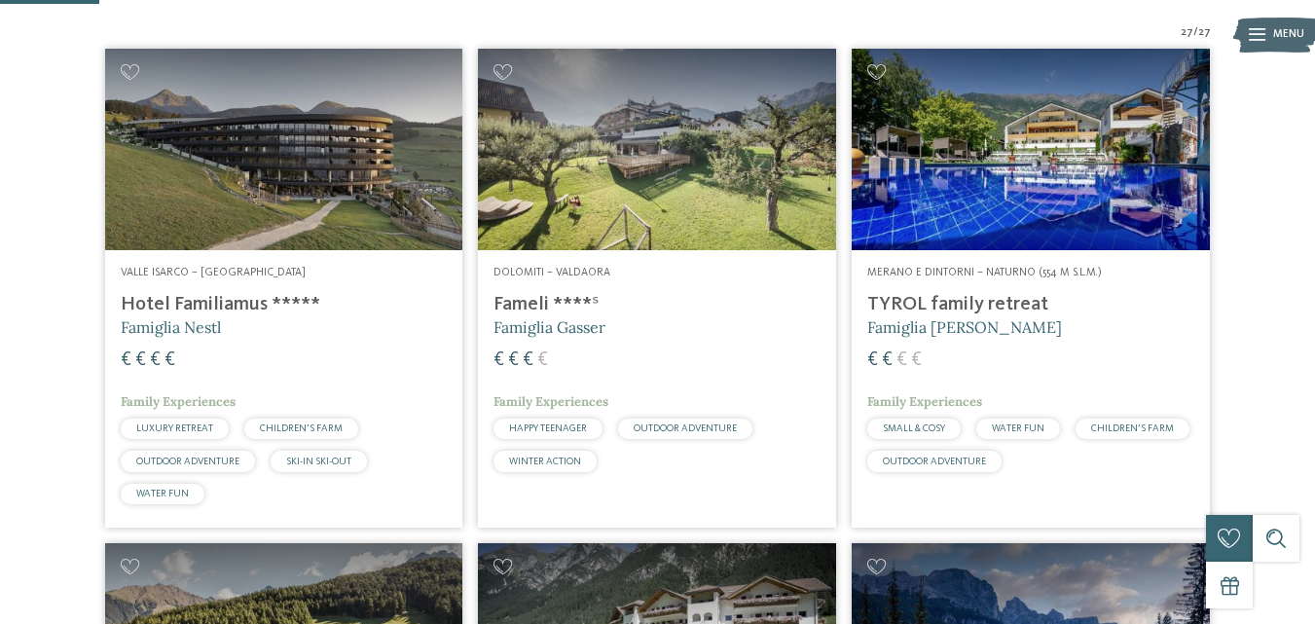
scroll to position [487, 0]
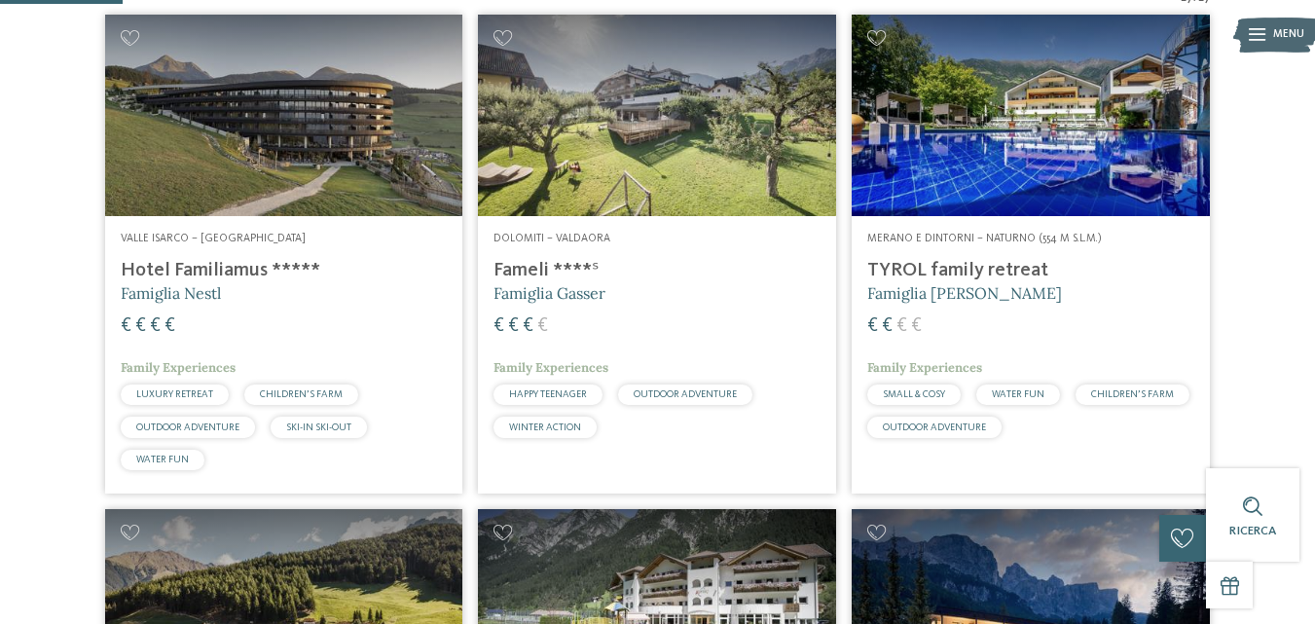
click at [951, 273] on h4 "TYROL family retreat" at bounding box center [1030, 270] width 327 height 23
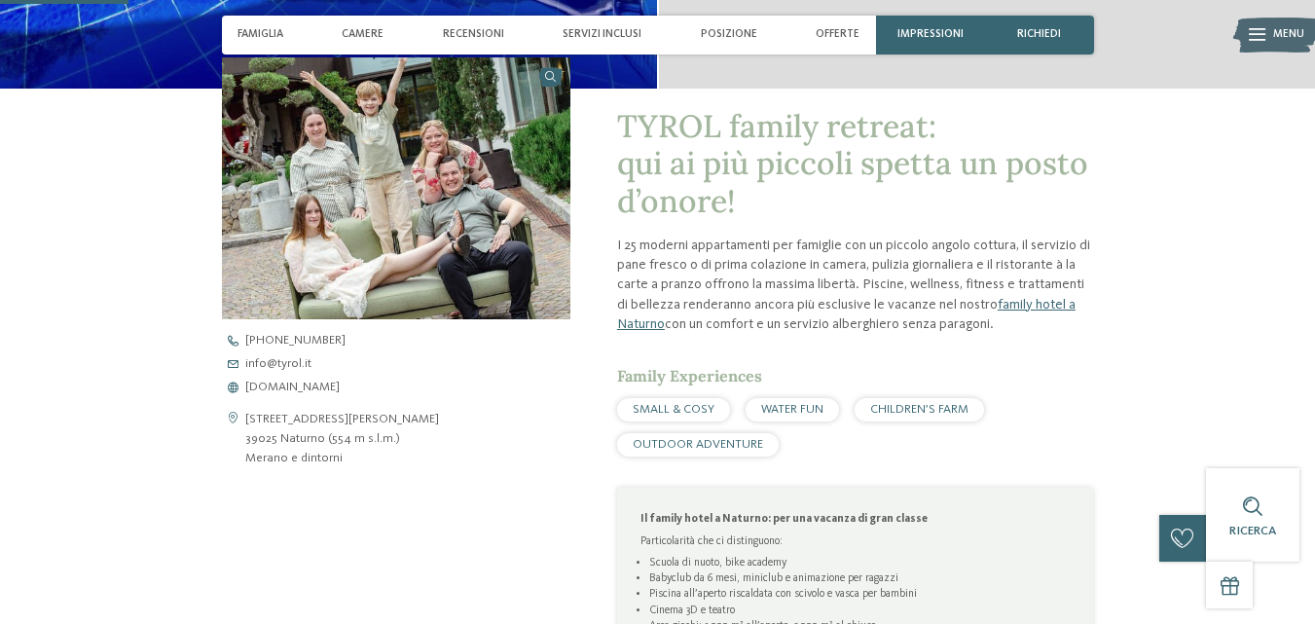
scroll to position [487, 0]
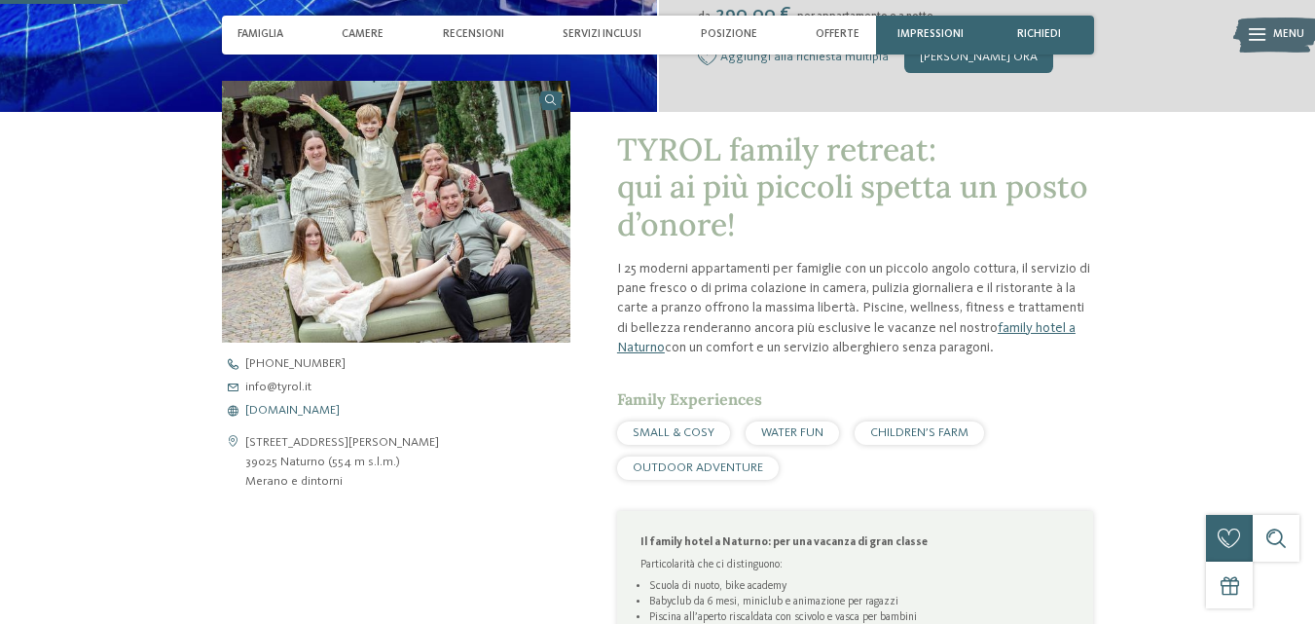
click at [278, 409] on span "[DOMAIN_NAME]" at bounding box center [292, 411] width 94 height 13
